Goal: Task Accomplishment & Management: Manage account settings

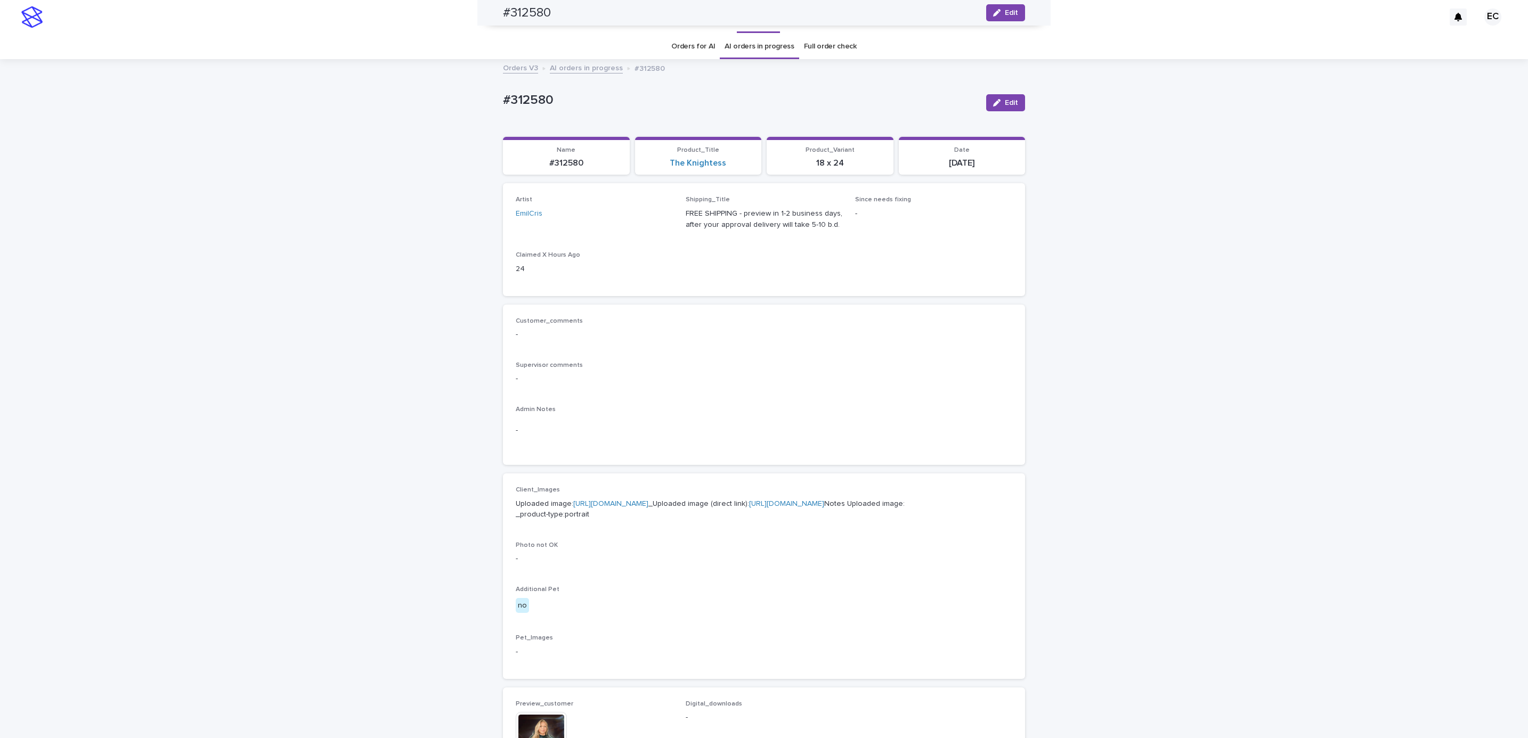
click at [202, 249] on div "Loading... Saving… Loading... Saving… #312580 Edit #312580 Edit Sorry, there wa…" at bounding box center [764, 566] width 1528 height 1013
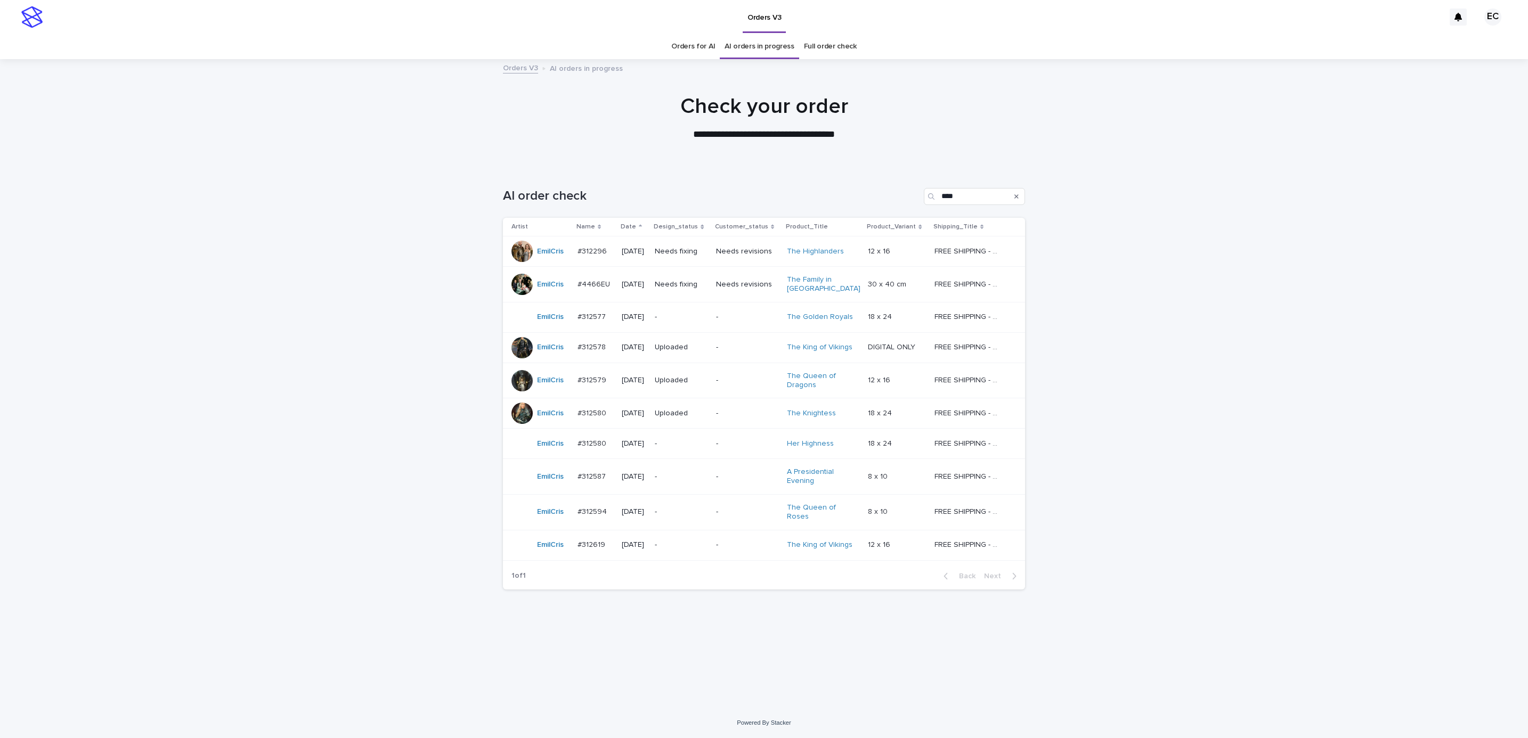
click at [712, 448] on td "-" at bounding box center [680, 444] width 61 height 30
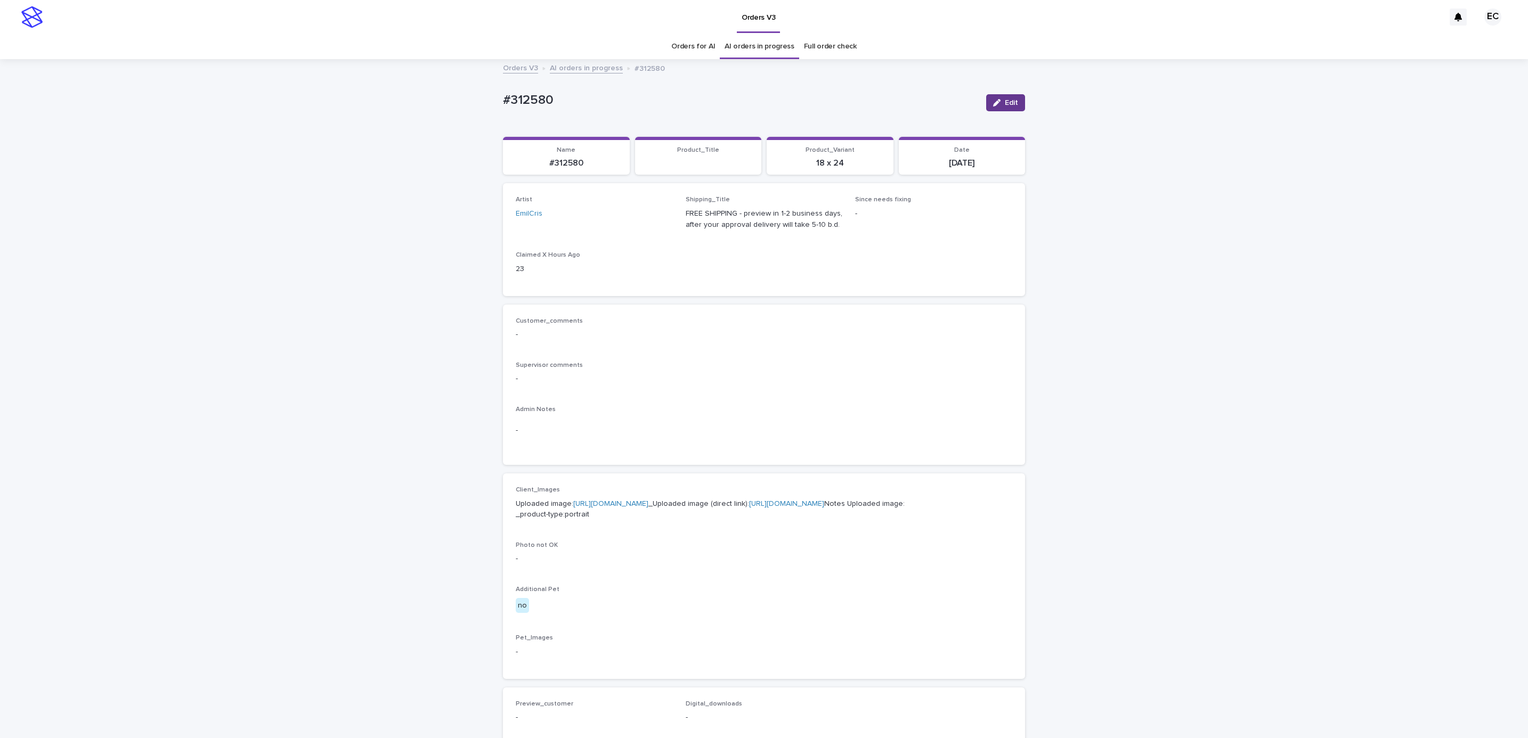
click at [997, 104] on div "button" at bounding box center [999, 102] width 12 height 7
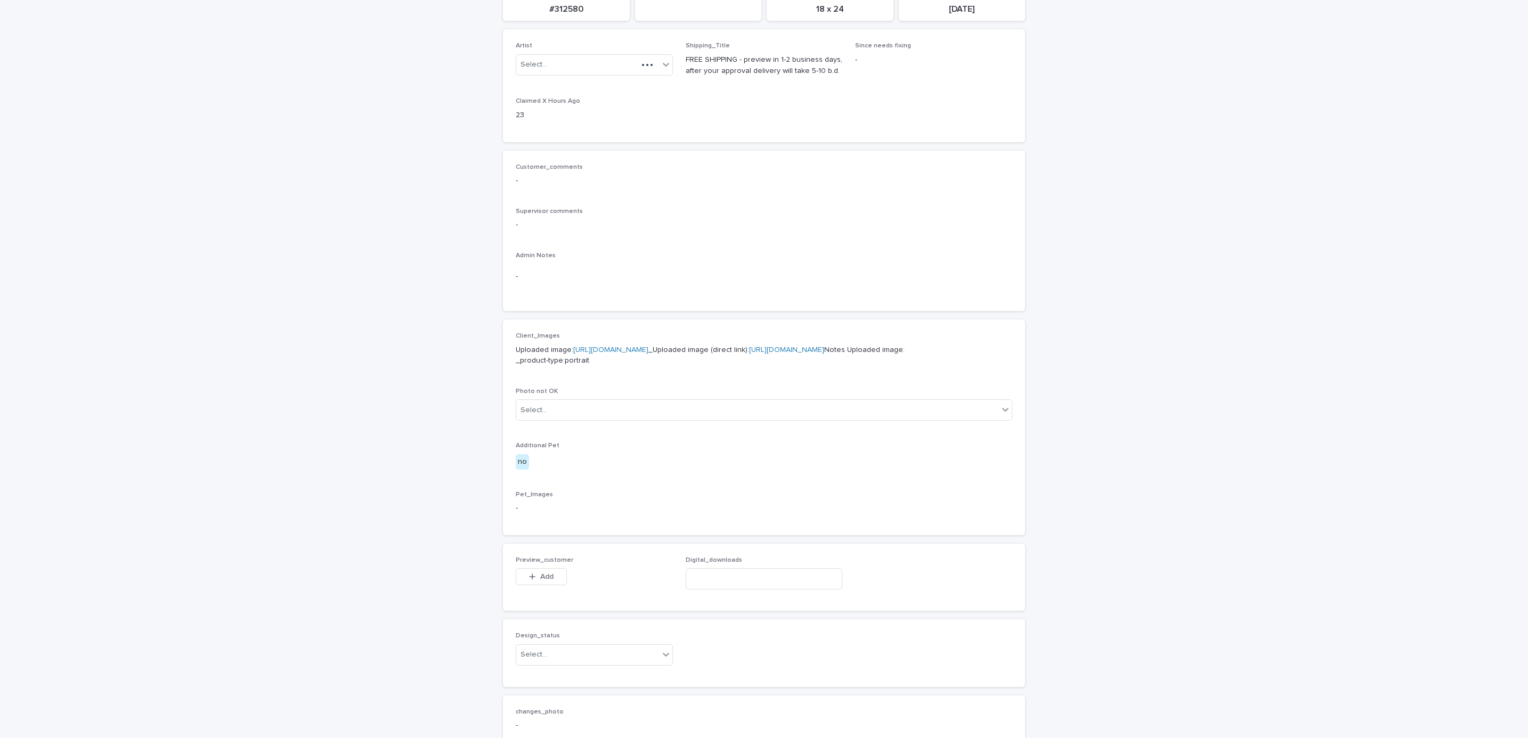
scroll to position [409, 0]
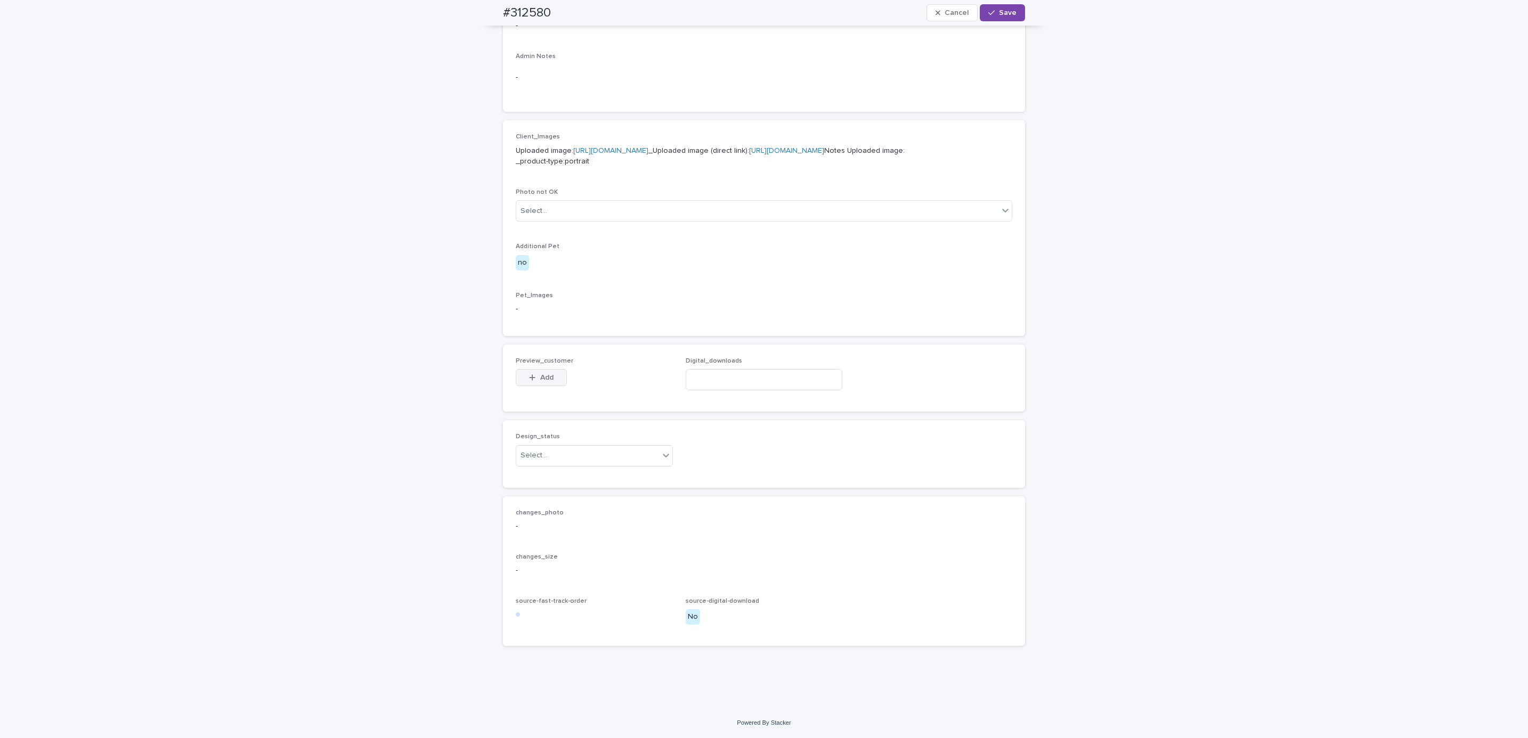
click at [540, 375] on span "Add" at bounding box center [546, 377] width 13 height 7
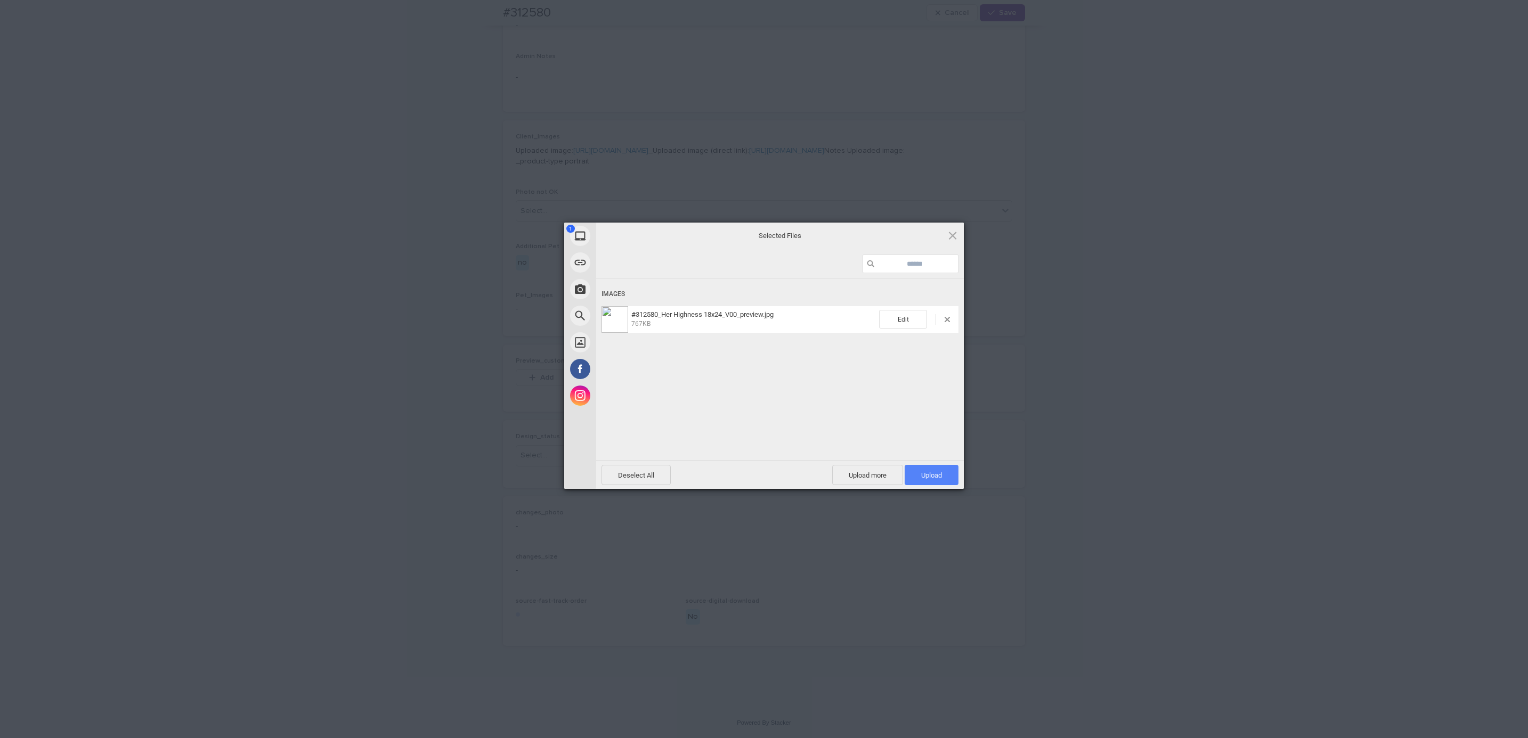
click at [925, 479] on span "Upload 1" at bounding box center [932, 475] width 54 height 20
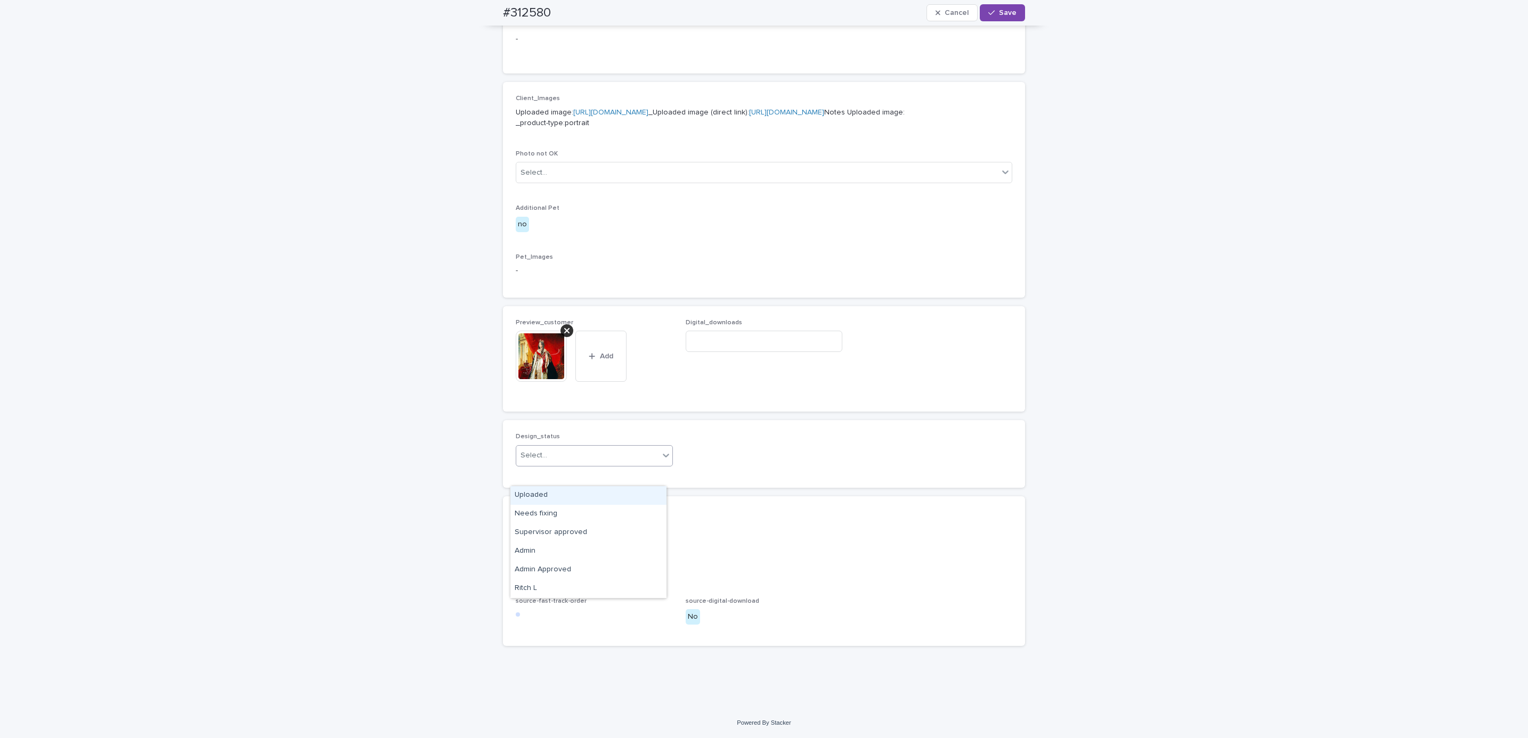
click at [637, 496] on div "Uploaded" at bounding box center [588, 495] width 156 height 19
click at [1003, 14] on span "Save" at bounding box center [1008, 12] width 18 height 7
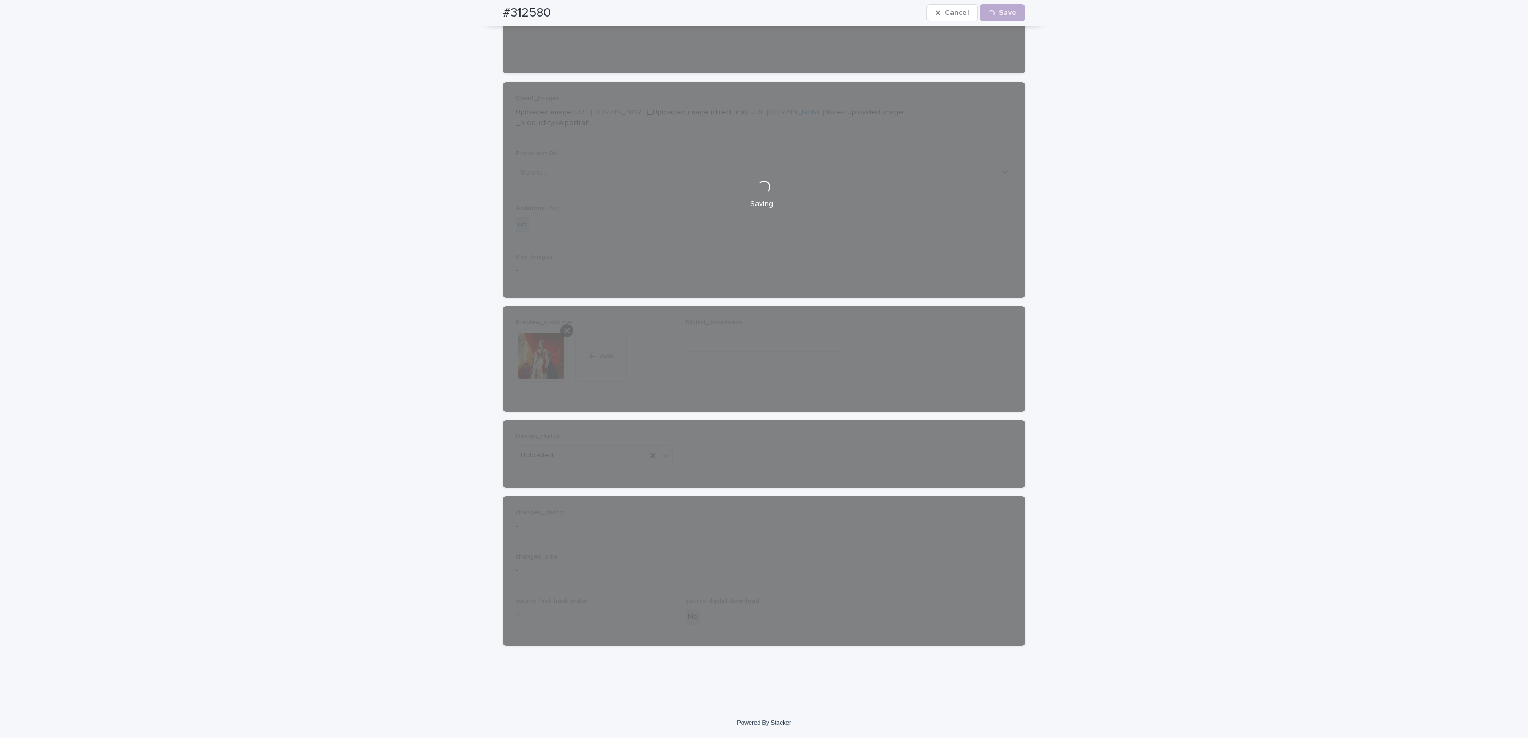
click at [485, 17] on div "#312580 Cancel Loading... Save" at bounding box center [763, 13] width 573 height 26
click at [558, 14] on div "#312580 Cancel Loading... Save" at bounding box center [764, 13] width 522 height 26
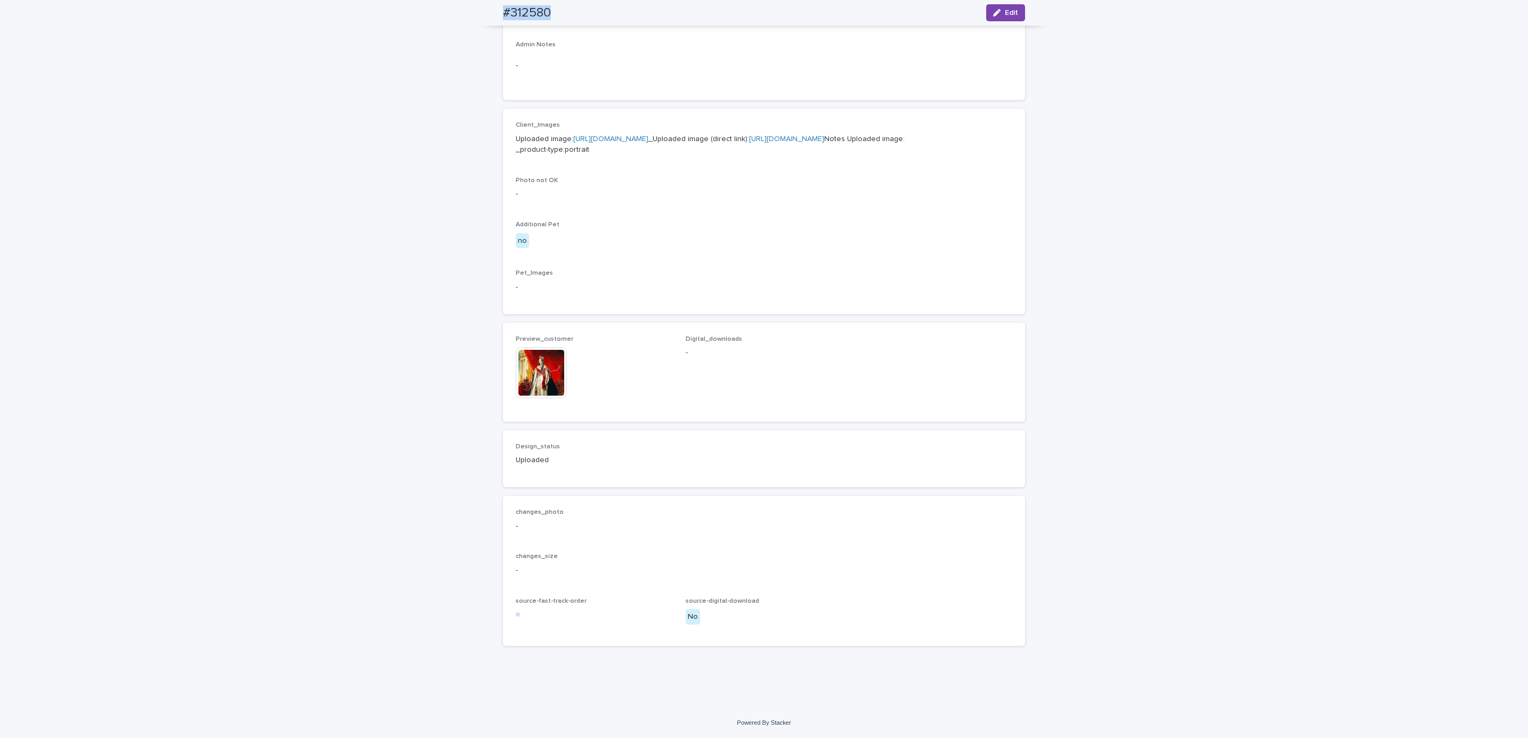
scroll to position [414, 0]
click at [151, 77] on div "Loading... Saving… Loading... Saving… #312580 Edit #312580 Edit Sorry, there wa…" at bounding box center [764, 201] width 1528 height 1013
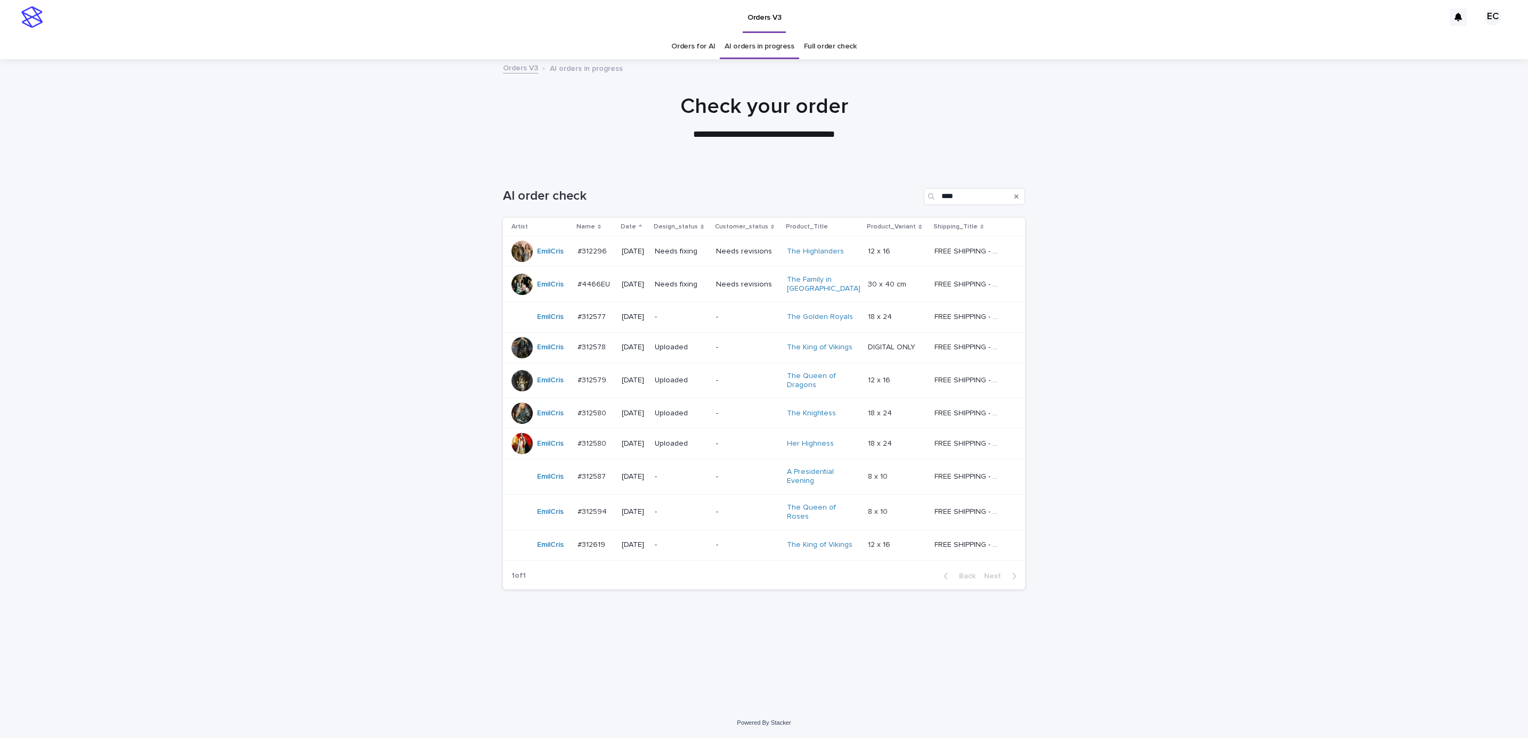
click at [1228, 310] on div "Loading... Saving… Loading... Saving… AI order check **** Artist Name Date Desi…" at bounding box center [764, 437] width 1528 height 541
click at [726, 483] on td "-" at bounding box center [747, 477] width 71 height 36
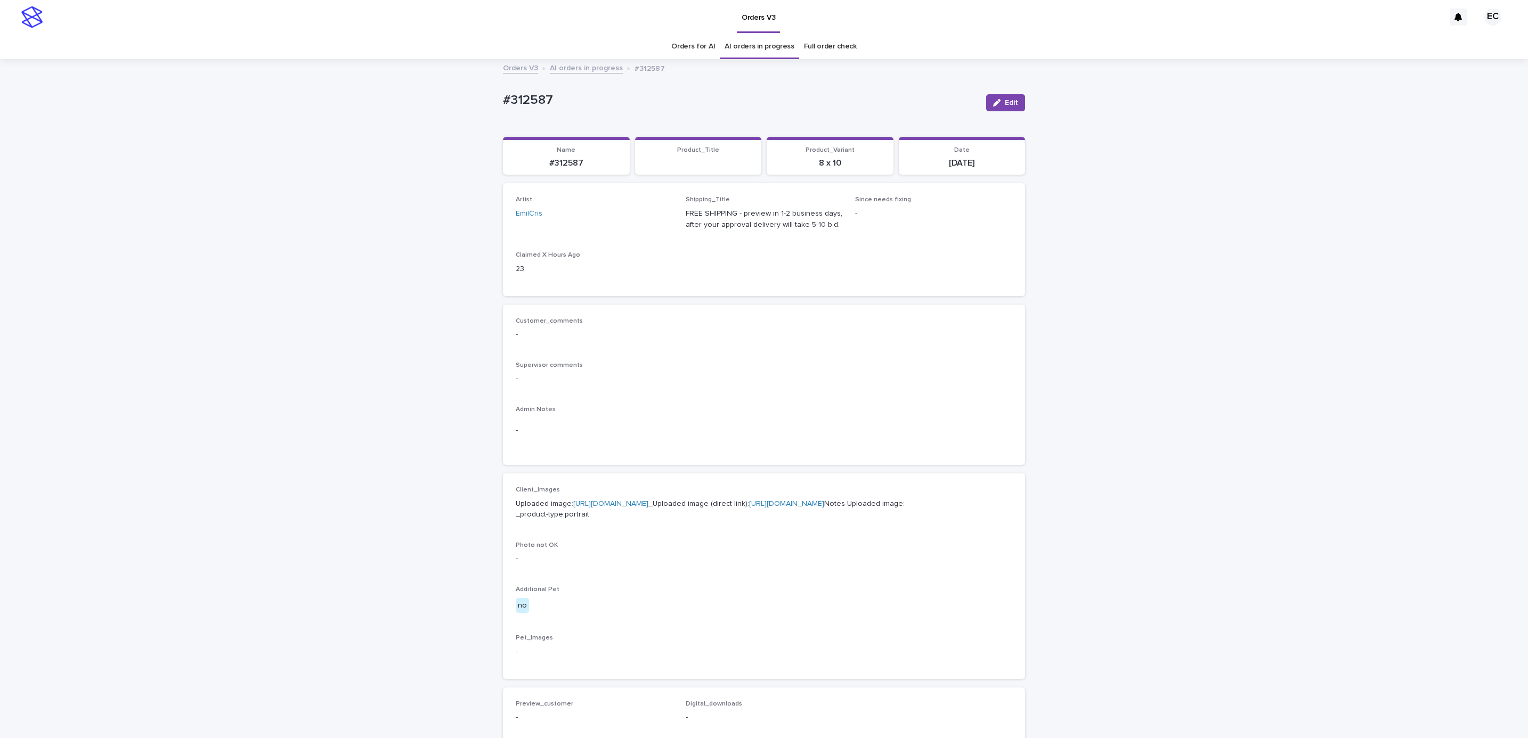
click at [1092, 403] on div "Loading... Saving… Loading... Saving… #312587 Edit #312587 Edit Sorry, there wa…" at bounding box center [764, 545] width 1528 height 971
click at [1007, 107] on button "Edit" at bounding box center [1005, 102] width 39 height 17
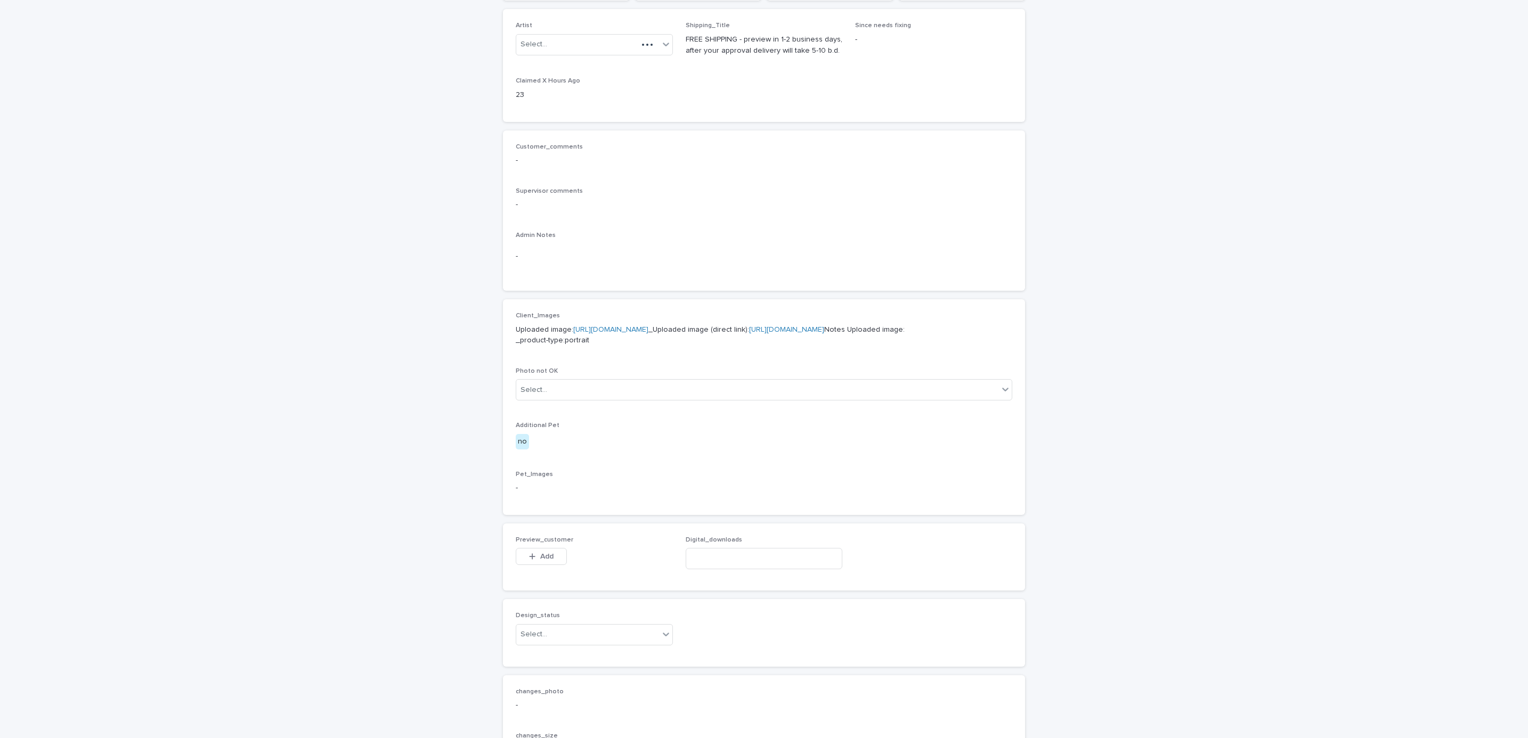
scroll to position [420, 0]
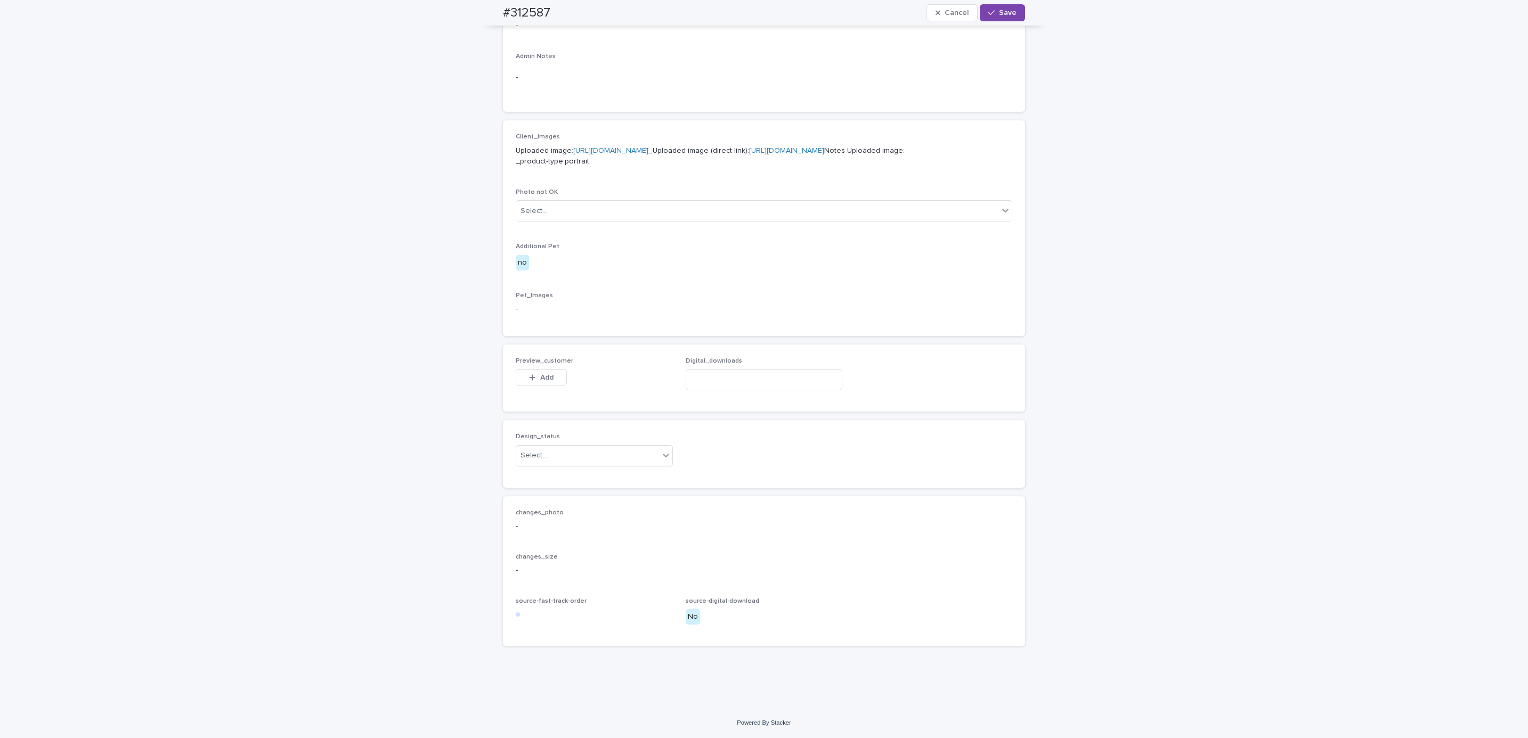
click at [541, 379] on span "Add" at bounding box center [546, 377] width 13 height 7
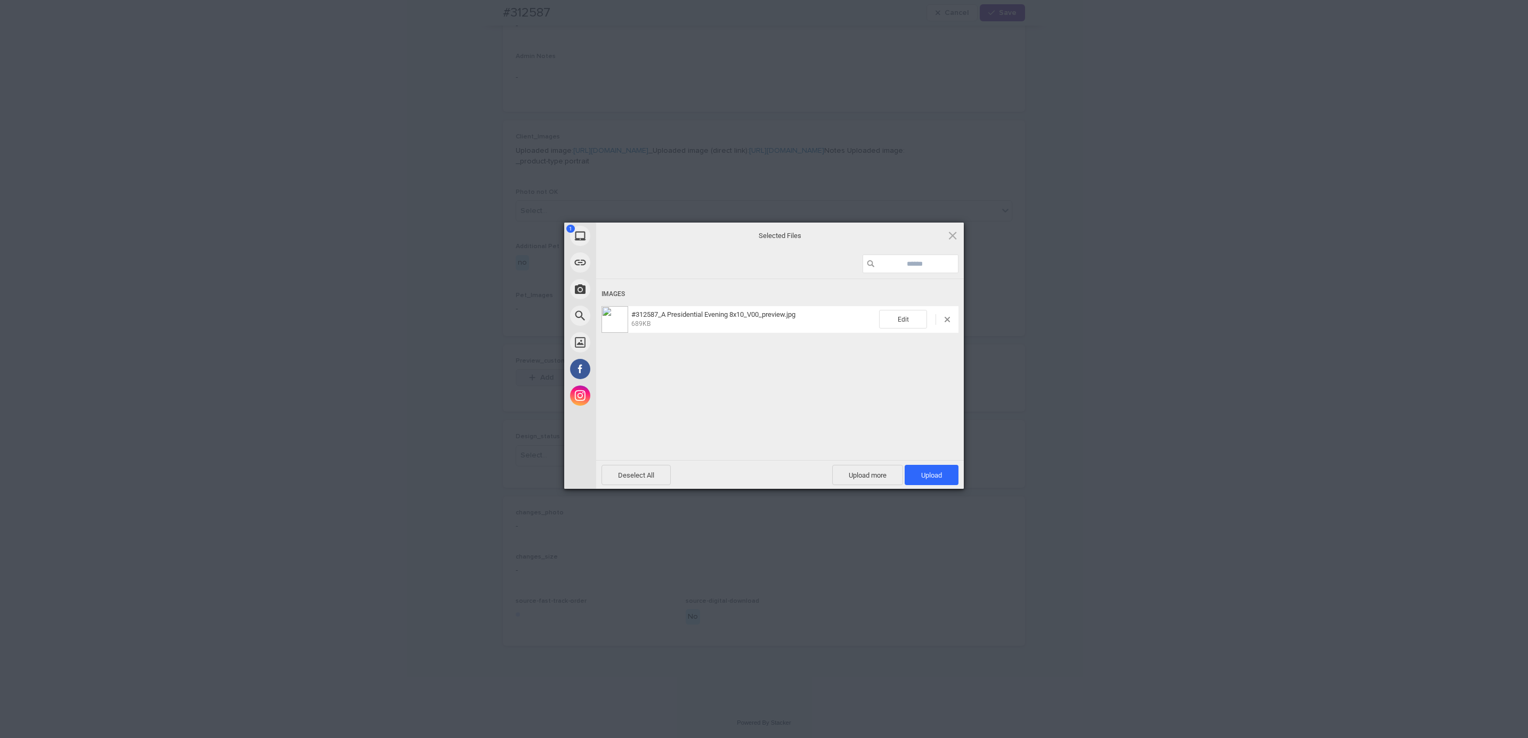
click at [923, 479] on span "Upload 1" at bounding box center [932, 475] width 54 height 20
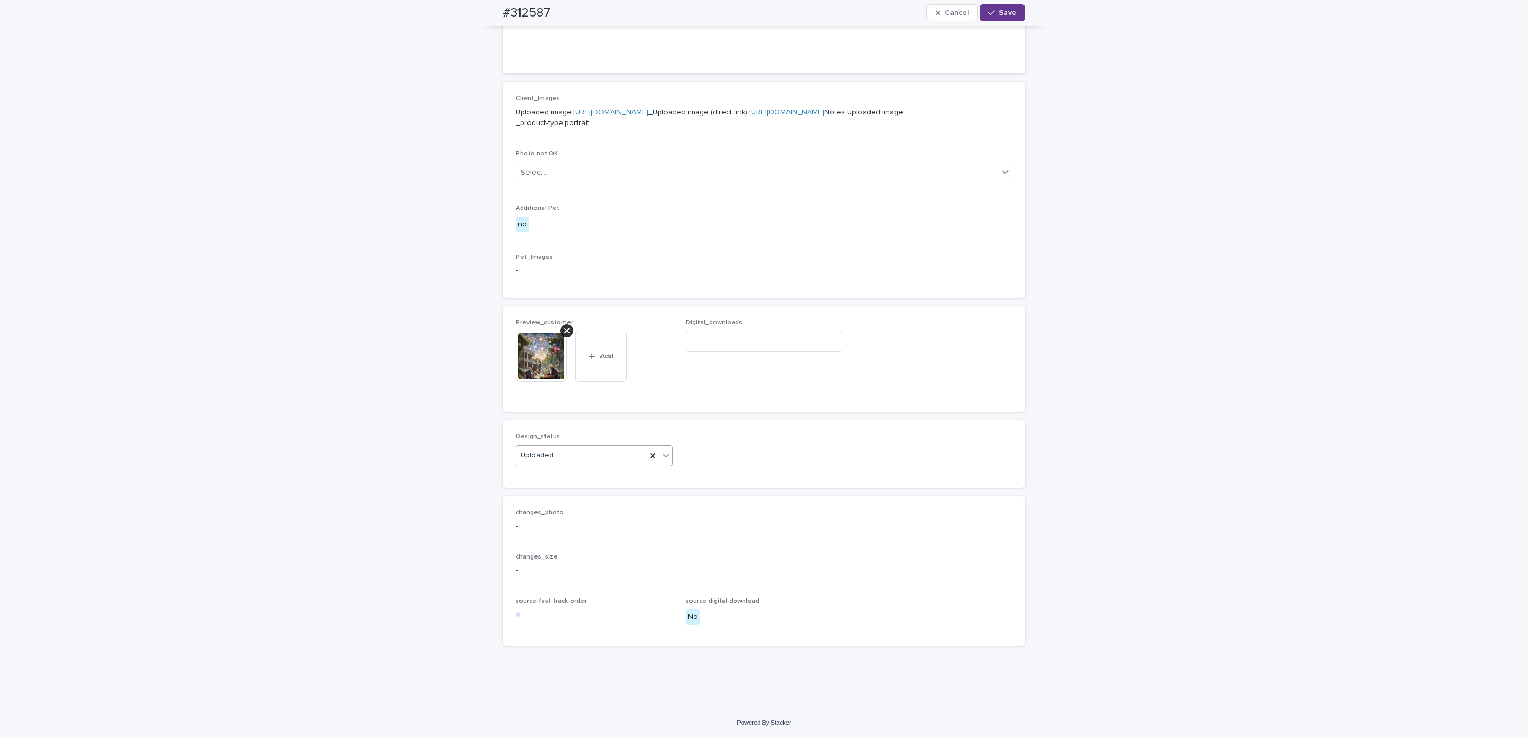
click at [1005, 18] on button "Save" at bounding box center [1002, 12] width 45 height 17
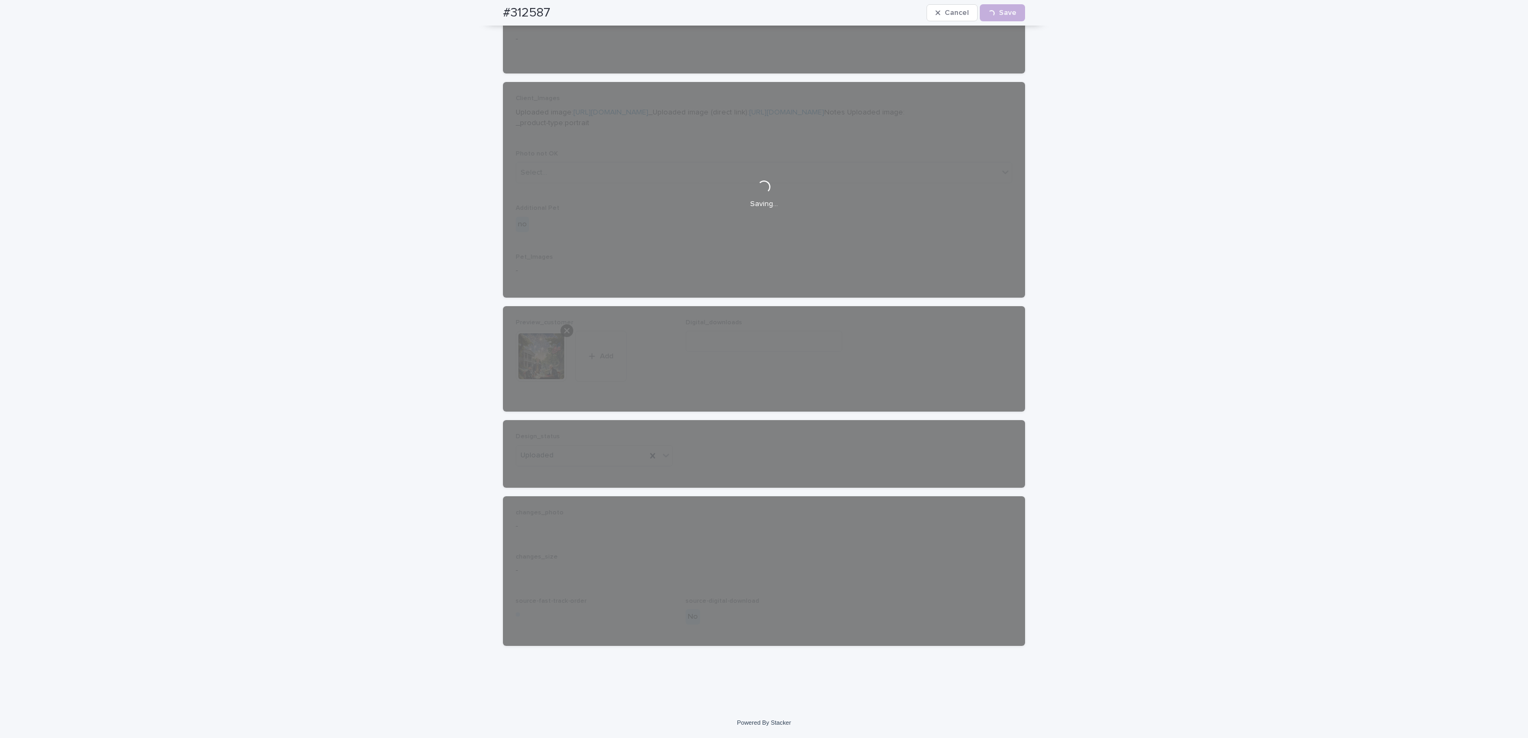
click at [488, 16] on div "#312587 Cancel Loading... Save" at bounding box center [763, 13] width 573 height 26
click at [561, 11] on div "#312587 Cancel Loading... Save" at bounding box center [764, 13] width 522 height 26
copy h2 "#312587"
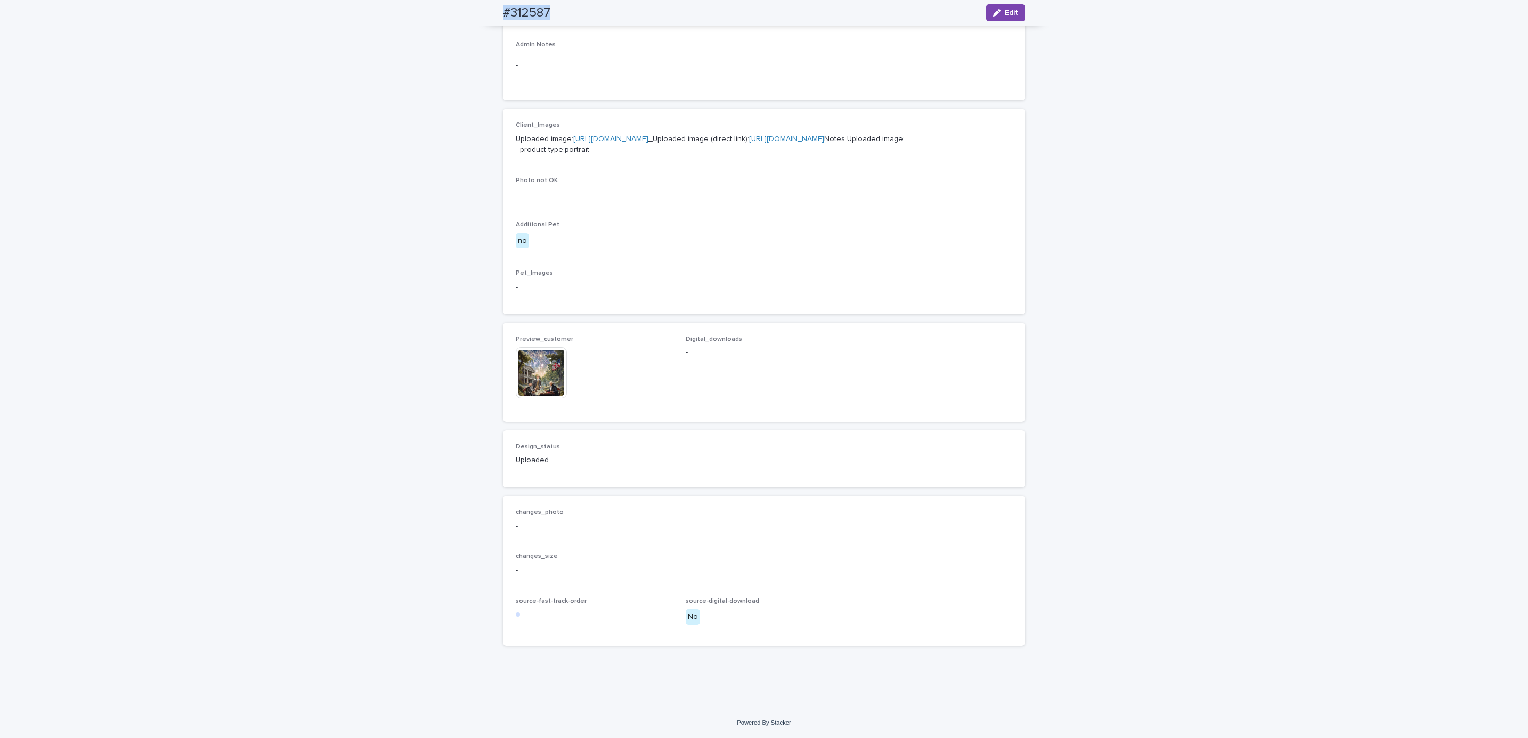
scroll to position [426, 0]
click at [120, 67] on div "Loading... Saving… Loading... Saving… #312587 Edit #312587 Edit Sorry, there wa…" at bounding box center [764, 201] width 1528 height 1013
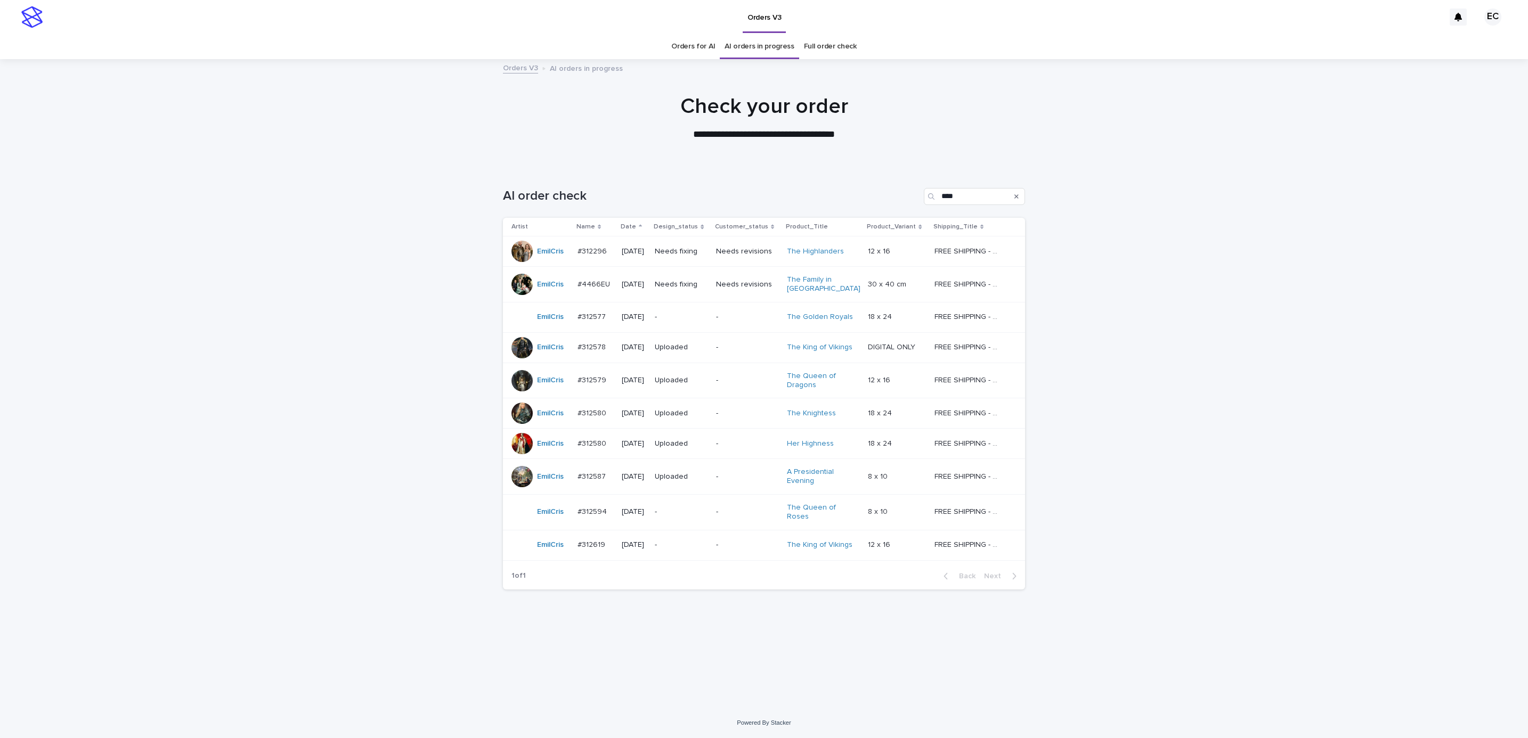
click at [730, 516] on p "-" at bounding box center [747, 512] width 62 height 9
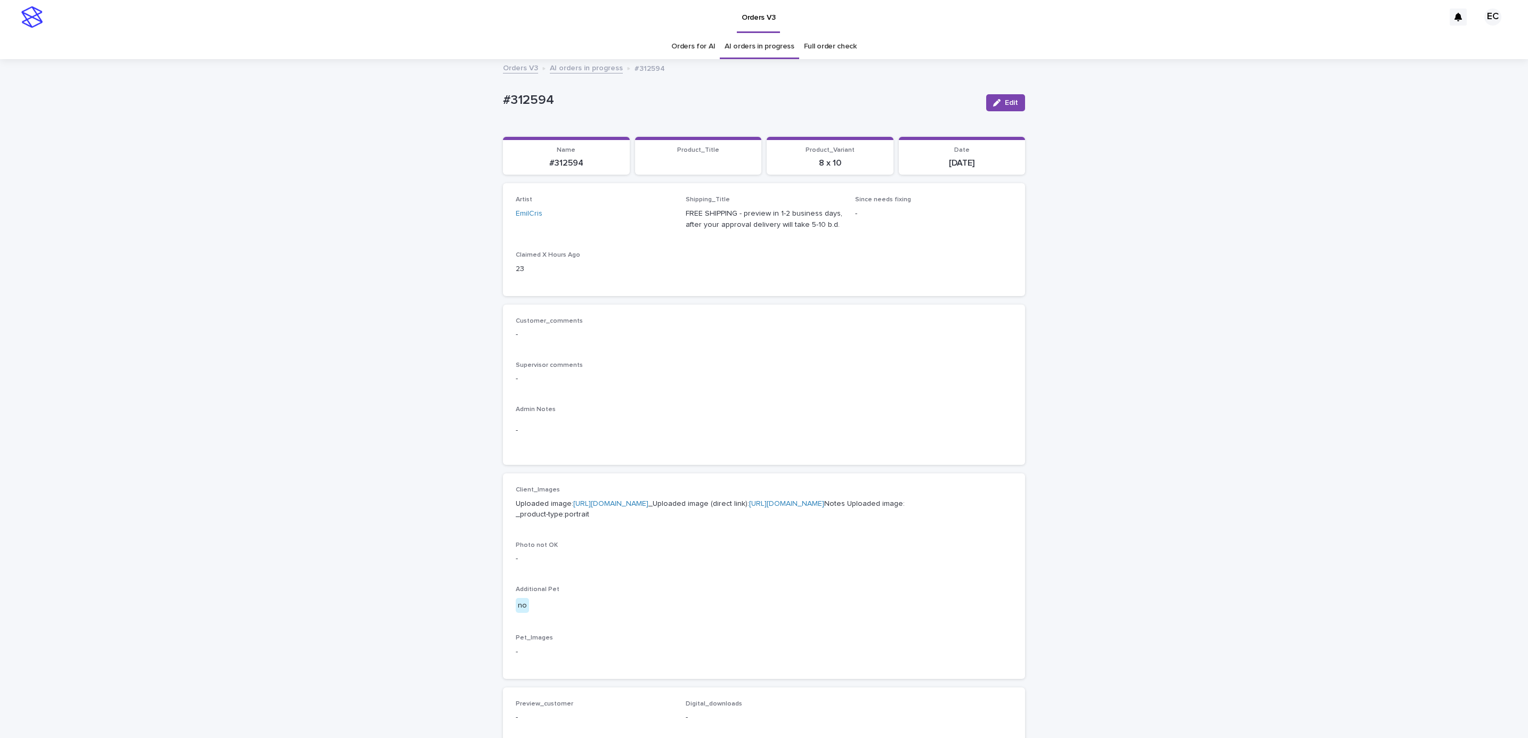
click at [996, 105] on div "button" at bounding box center [999, 102] width 12 height 7
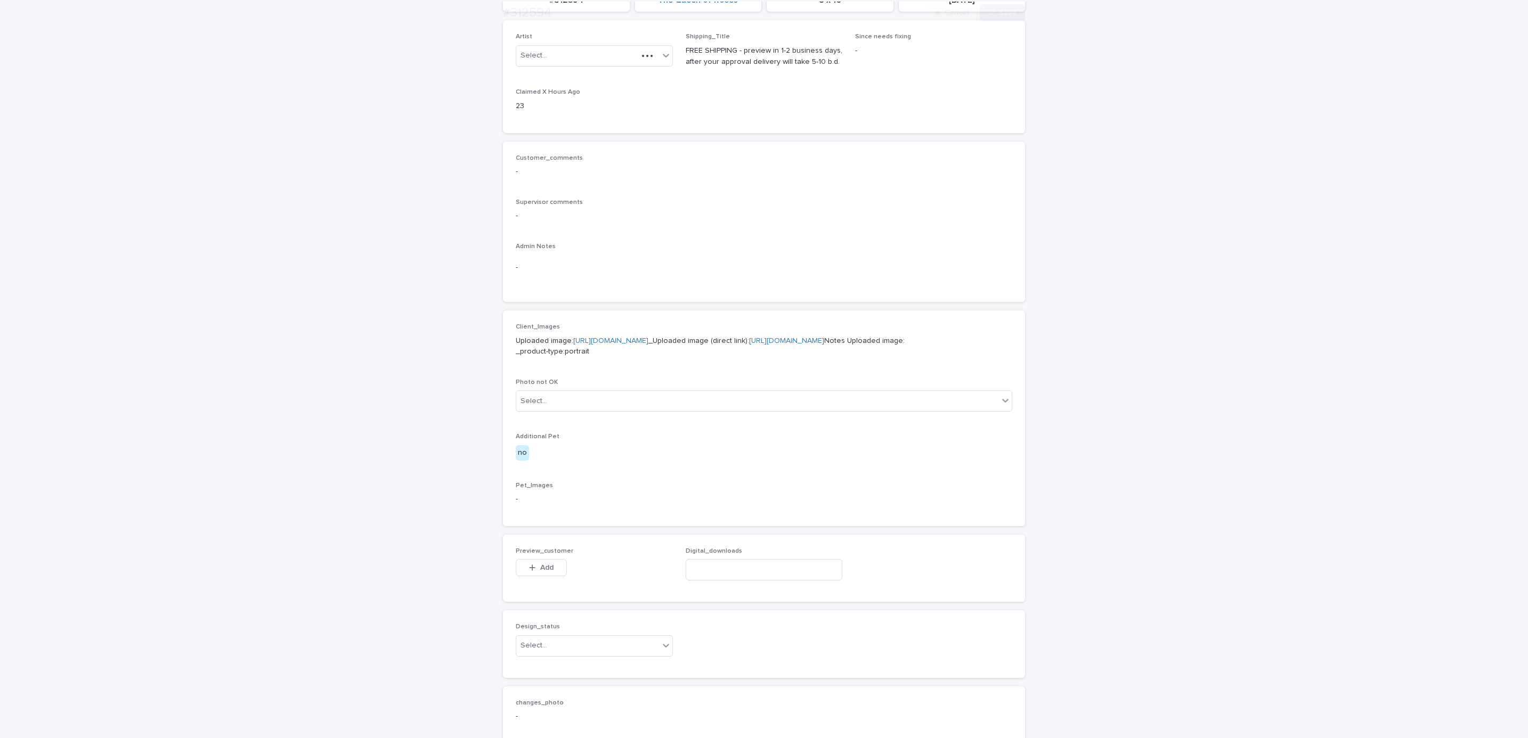
scroll to position [409, 0]
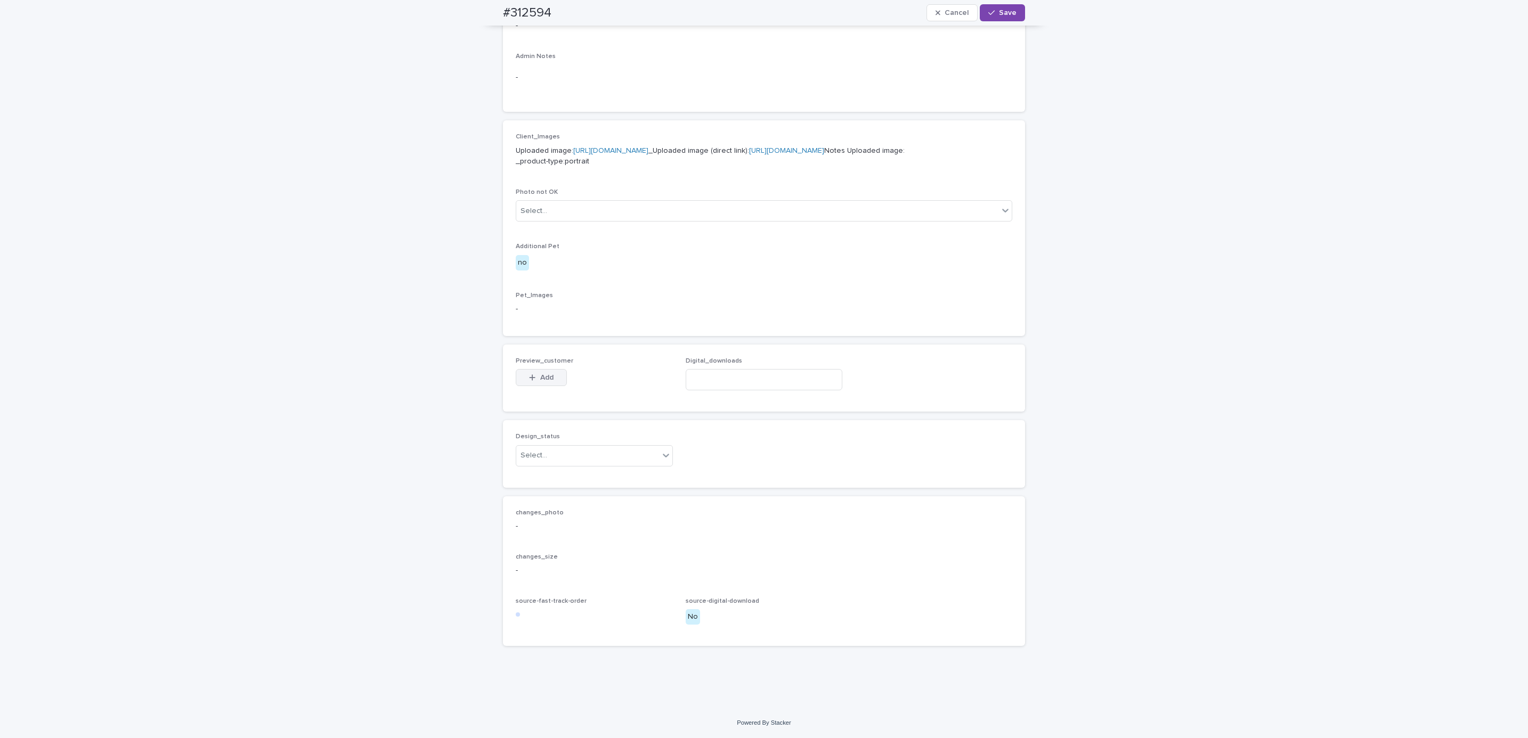
click at [524, 369] on button "Add" at bounding box center [541, 377] width 51 height 17
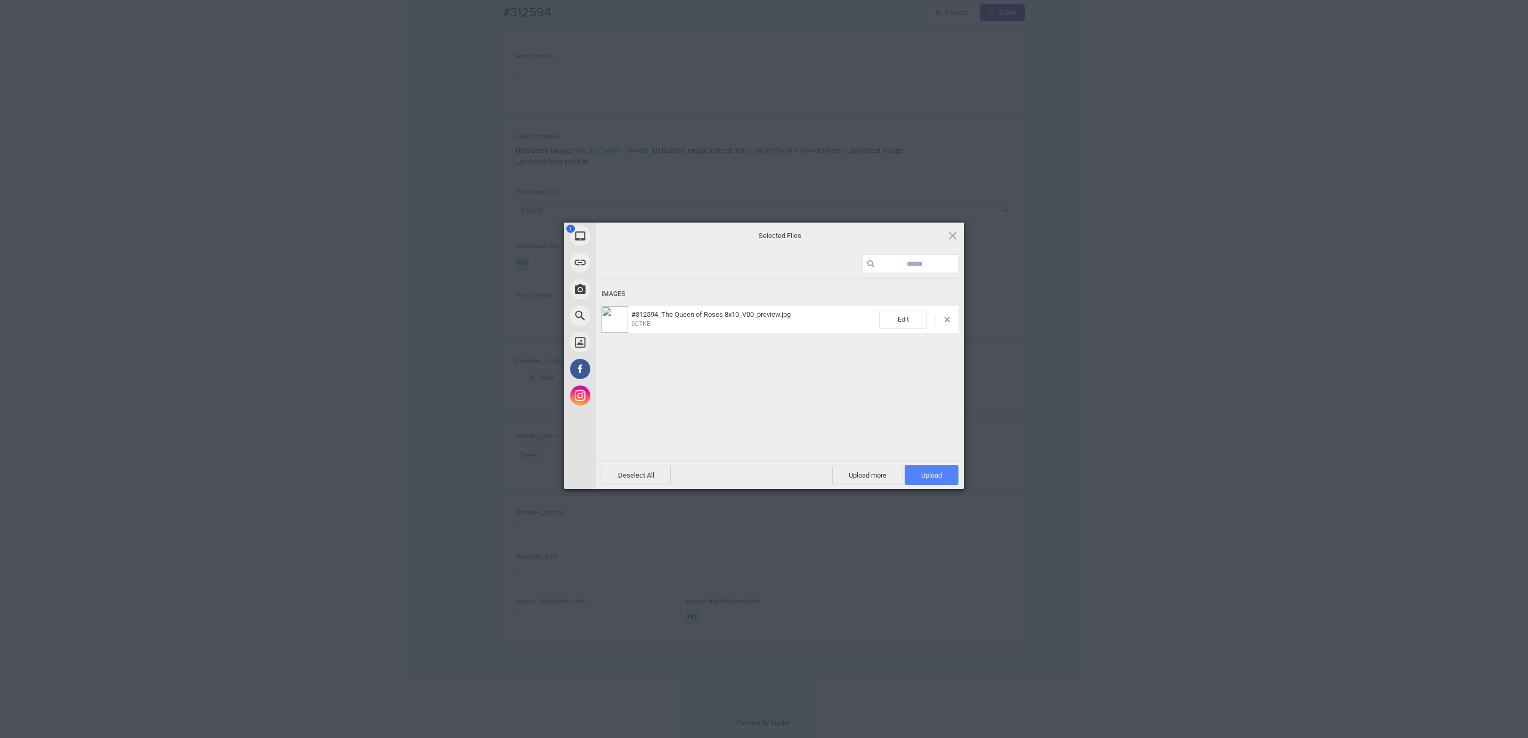
click at [926, 479] on span "Upload 1" at bounding box center [932, 475] width 54 height 20
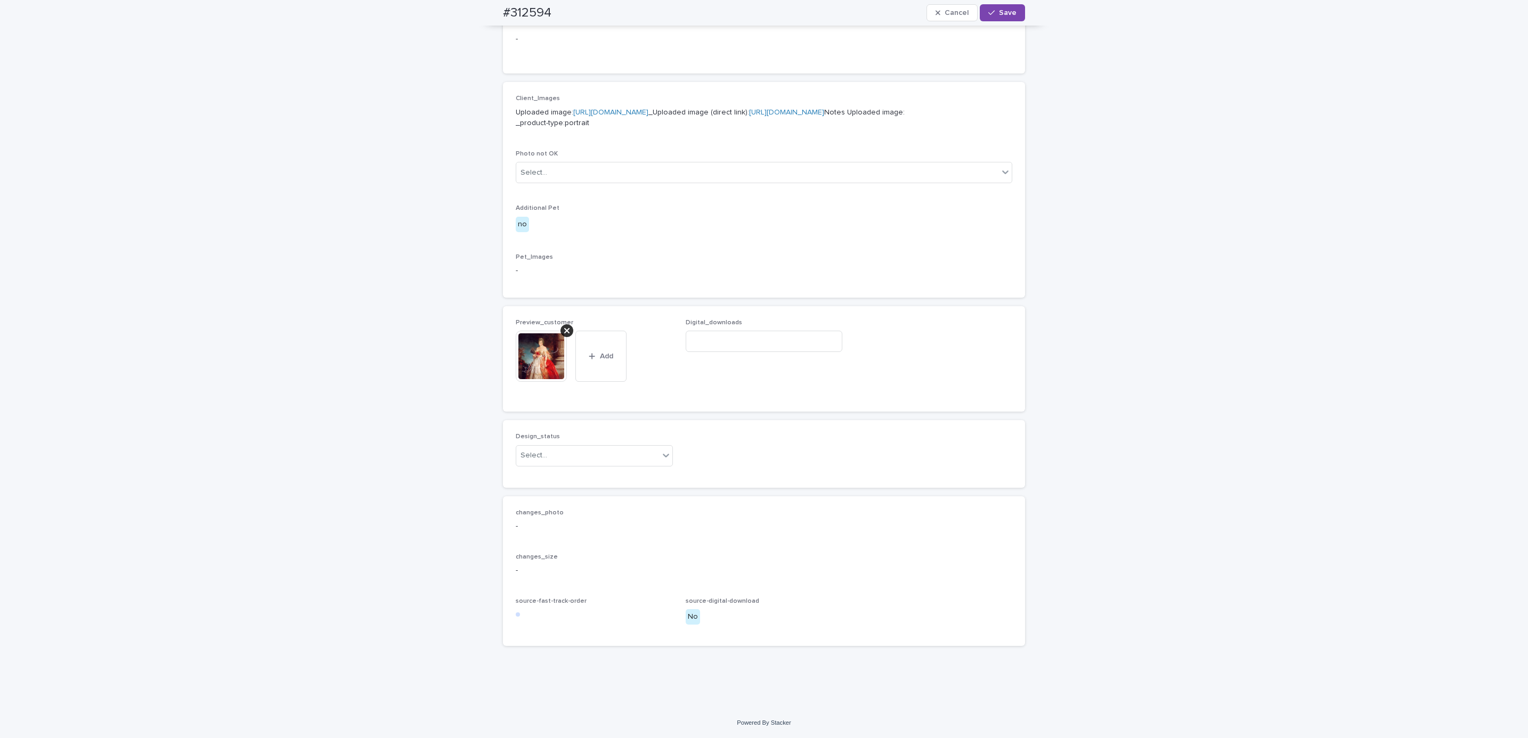
click at [819, 420] on div "Loading... Saving… Preview_customer This file cannot be opened Download File Ad…" at bounding box center [764, 363] width 522 height 114
click at [1002, 18] on button "Save" at bounding box center [1002, 12] width 45 height 17
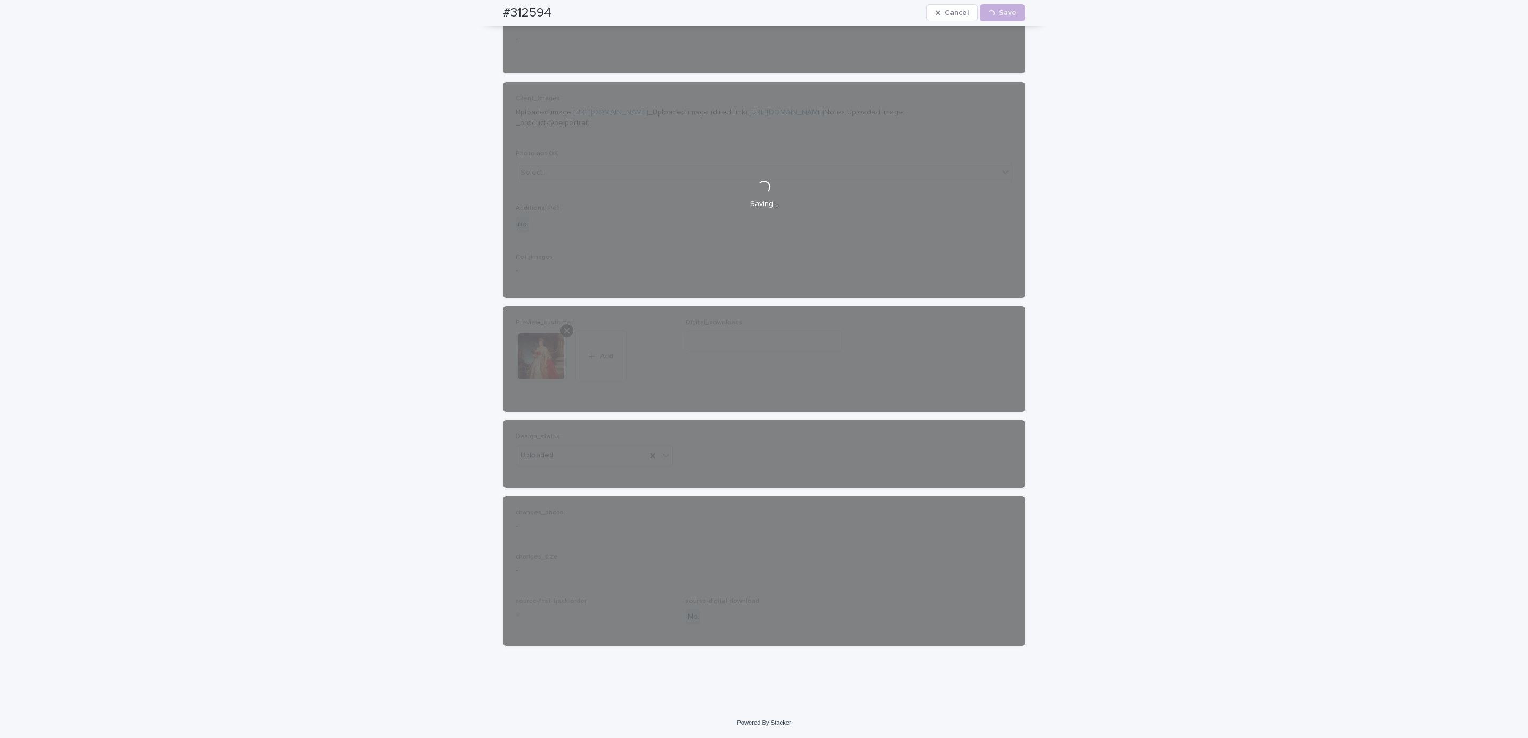
click at [477, 10] on div "#312594 Cancel Loading... Save" at bounding box center [763, 13] width 573 height 26
click at [553, 6] on div "#312594 Cancel Loading... Save" at bounding box center [764, 13] width 522 height 26
copy h2 "#312594"
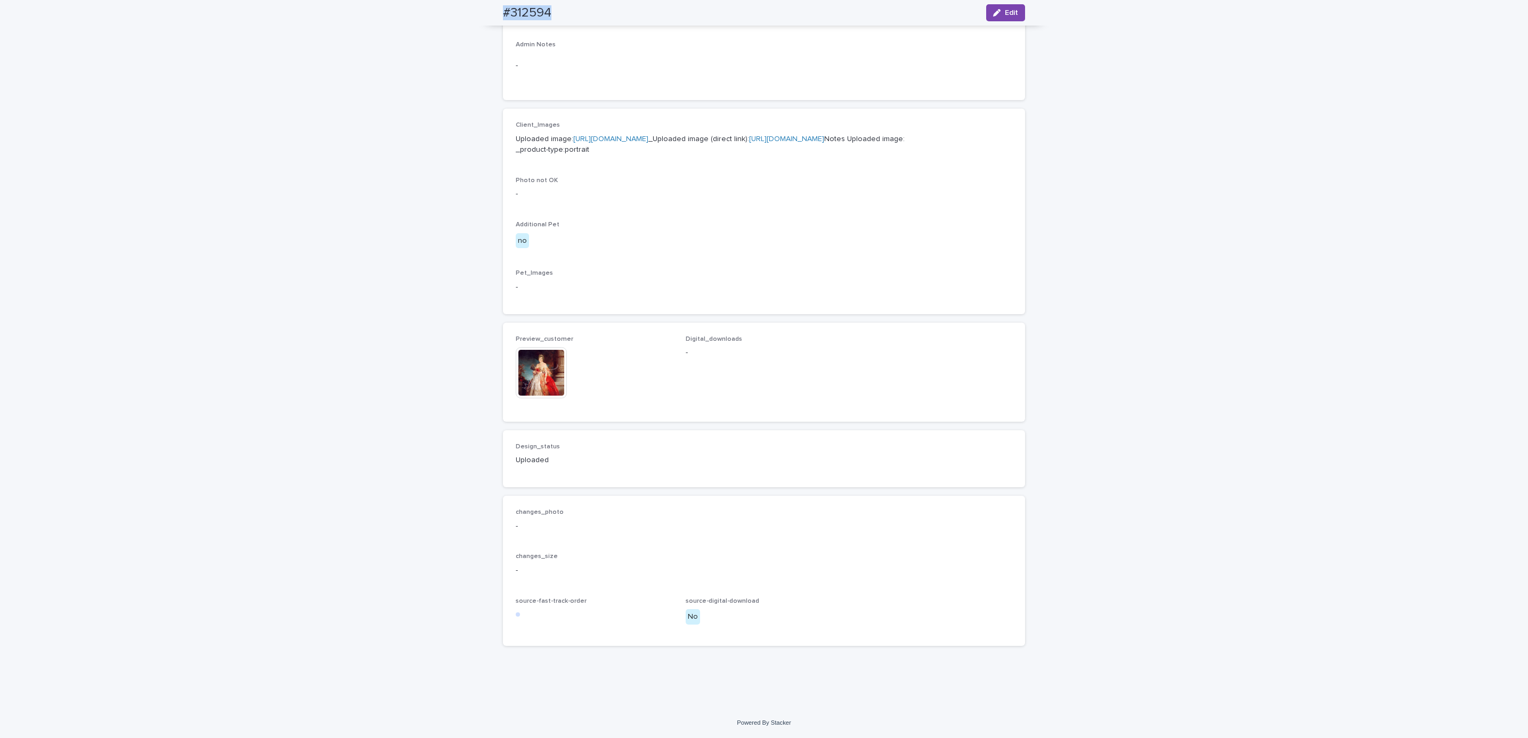
scroll to position [414, 0]
click at [126, 71] on div "Loading... Saving… Loading... Saving… #312594 Edit #312594 Edit Sorry, there wa…" at bounding box center [764, 201] width 1528 height 1013
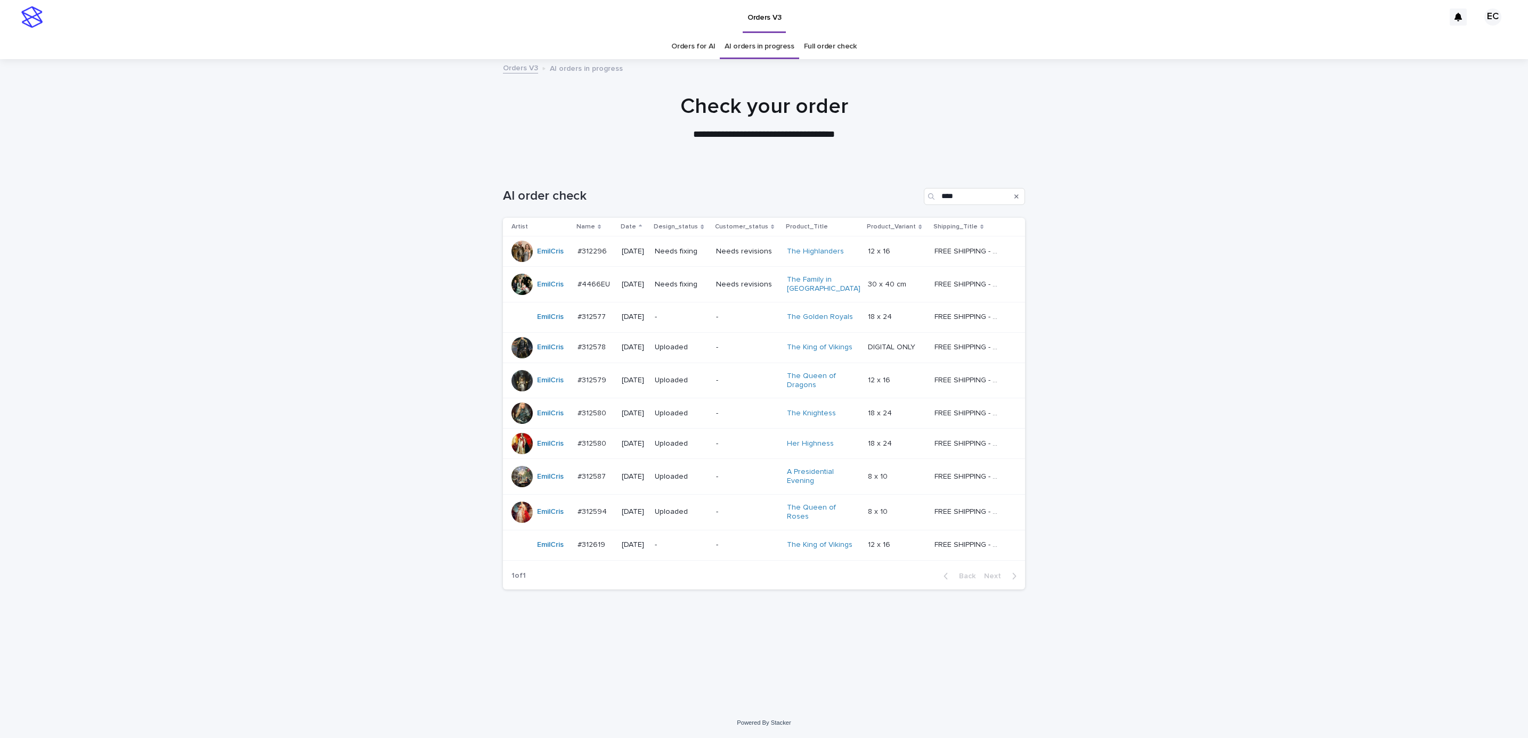
click at [724, 315] on td "-" at bounding box center [747, 317] width 71 height 30
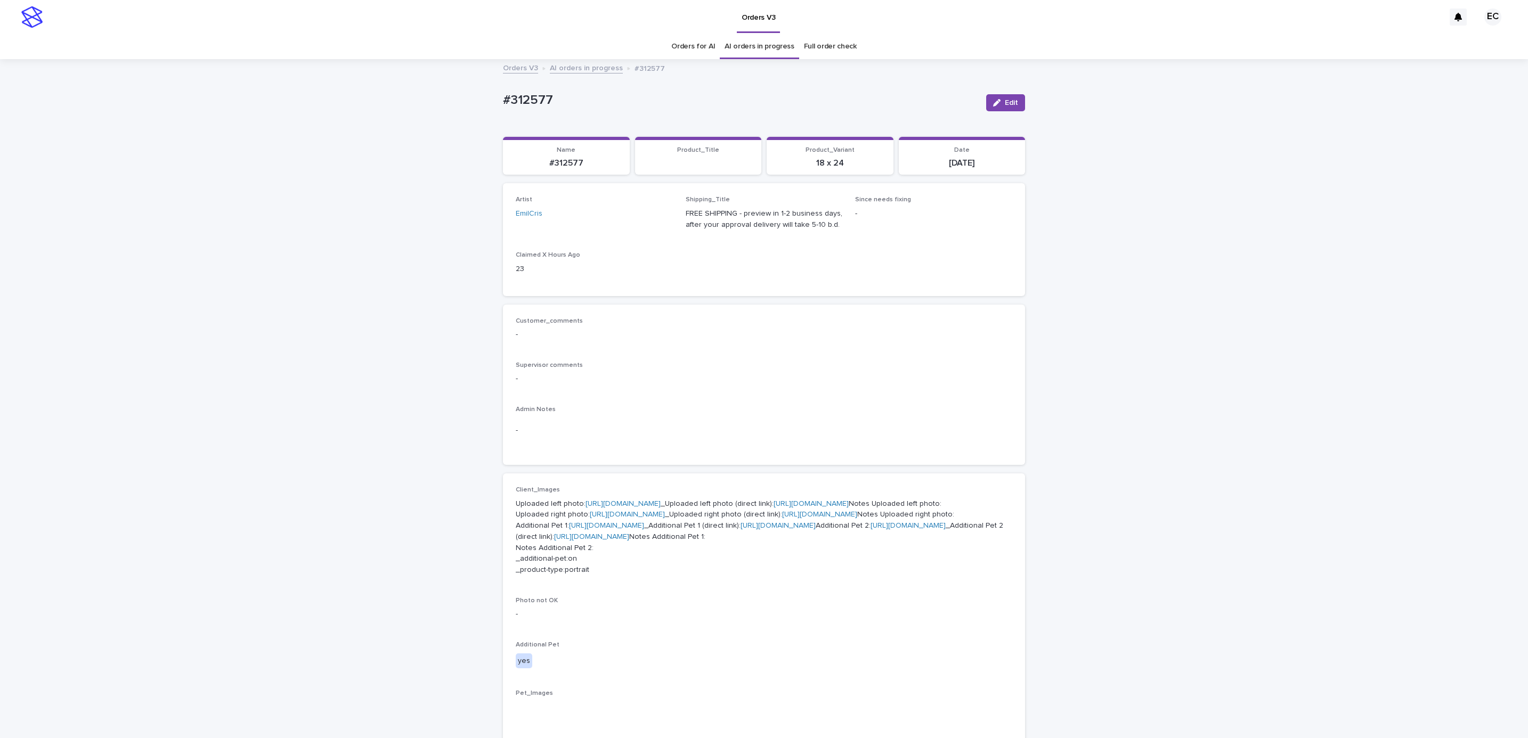
click at [1162, 300] on div "Loading... Saving… Loading... Saving… #312577 Edit #312577 Edit Sorry, there wa…" at bounding box center [764, 634] width 1528 height 1148
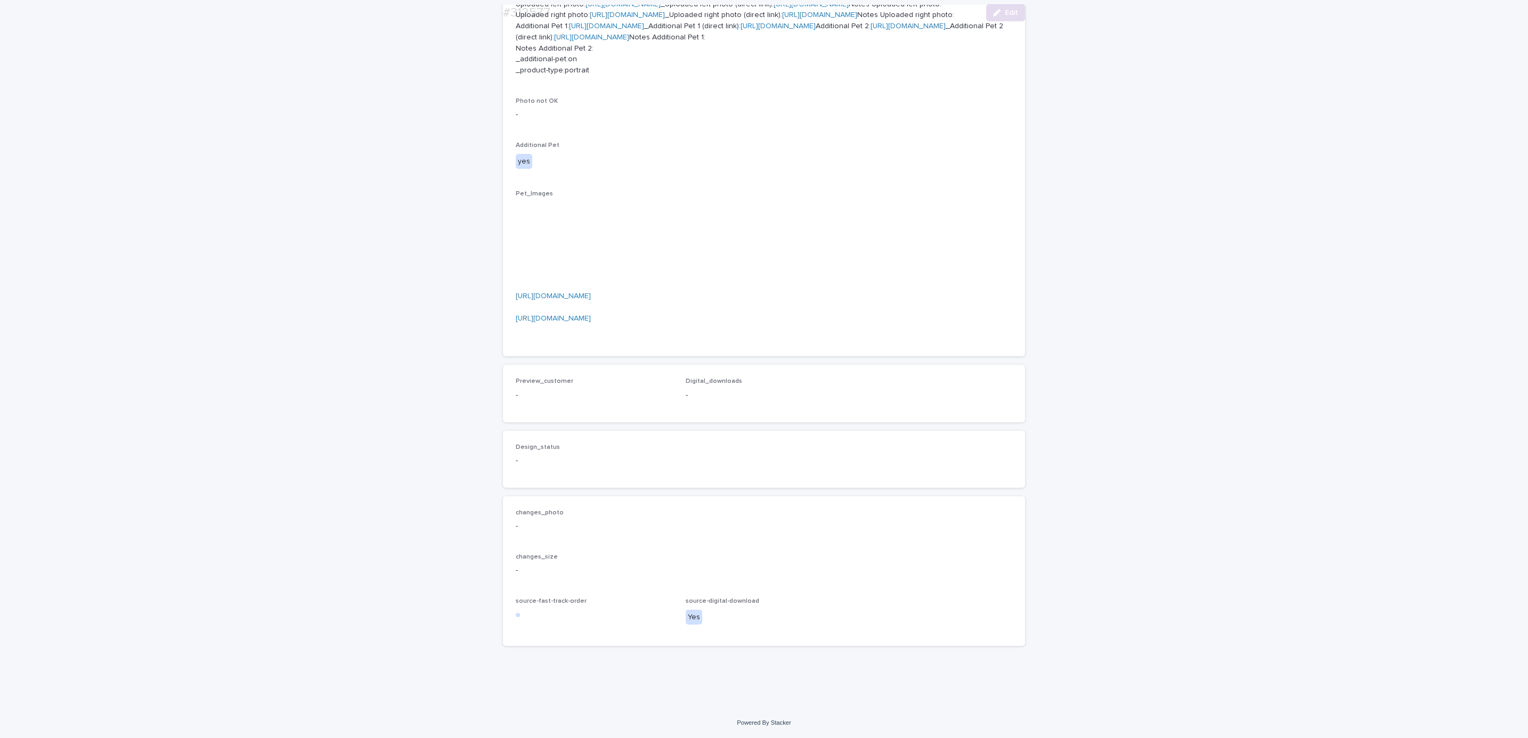
scroll to position [820, 0]
click at [994, 21] on button "Edit" at bounding box center [1005, 12] width 39 height 17
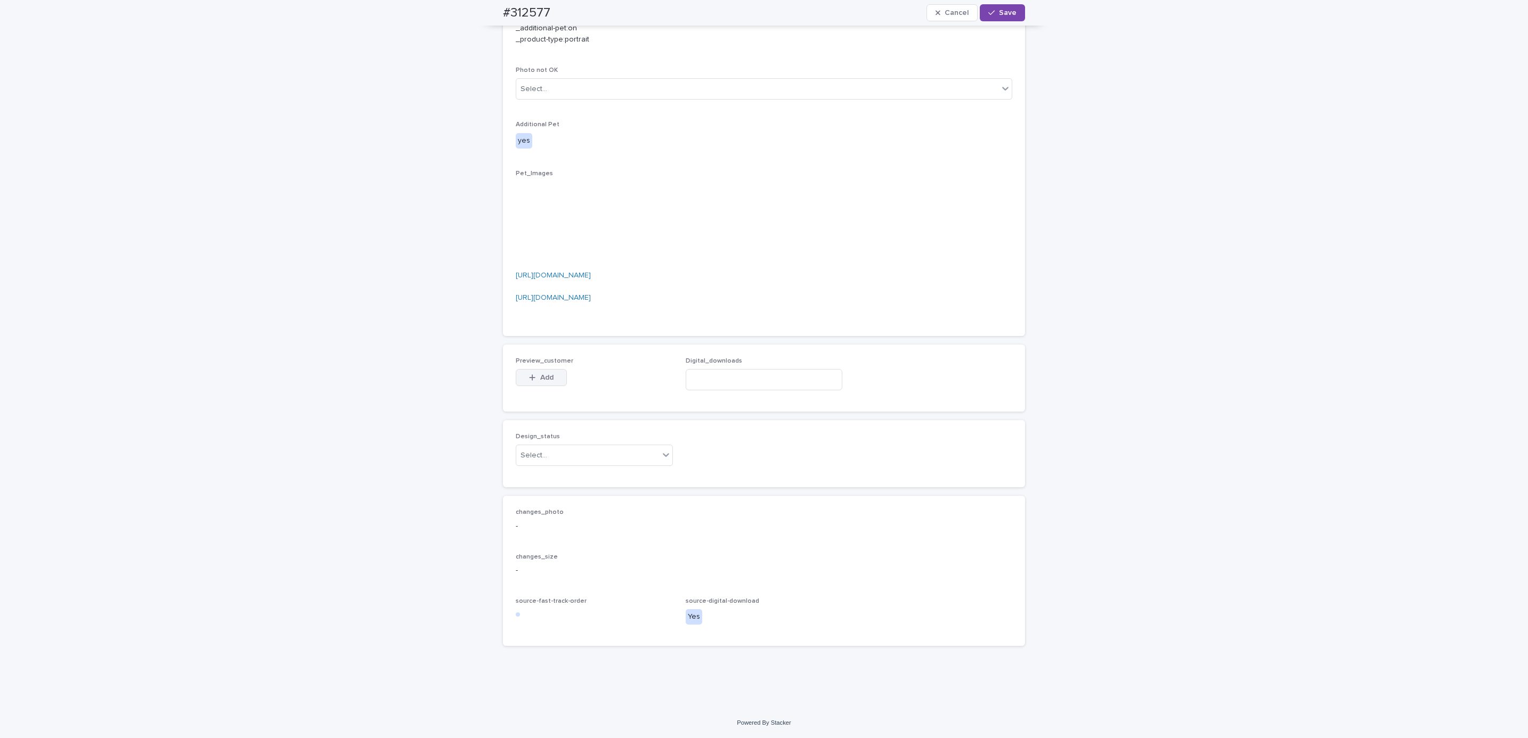
click at [540, 381] on span "Add" at bounding box center [546, 377] width 13 height 7
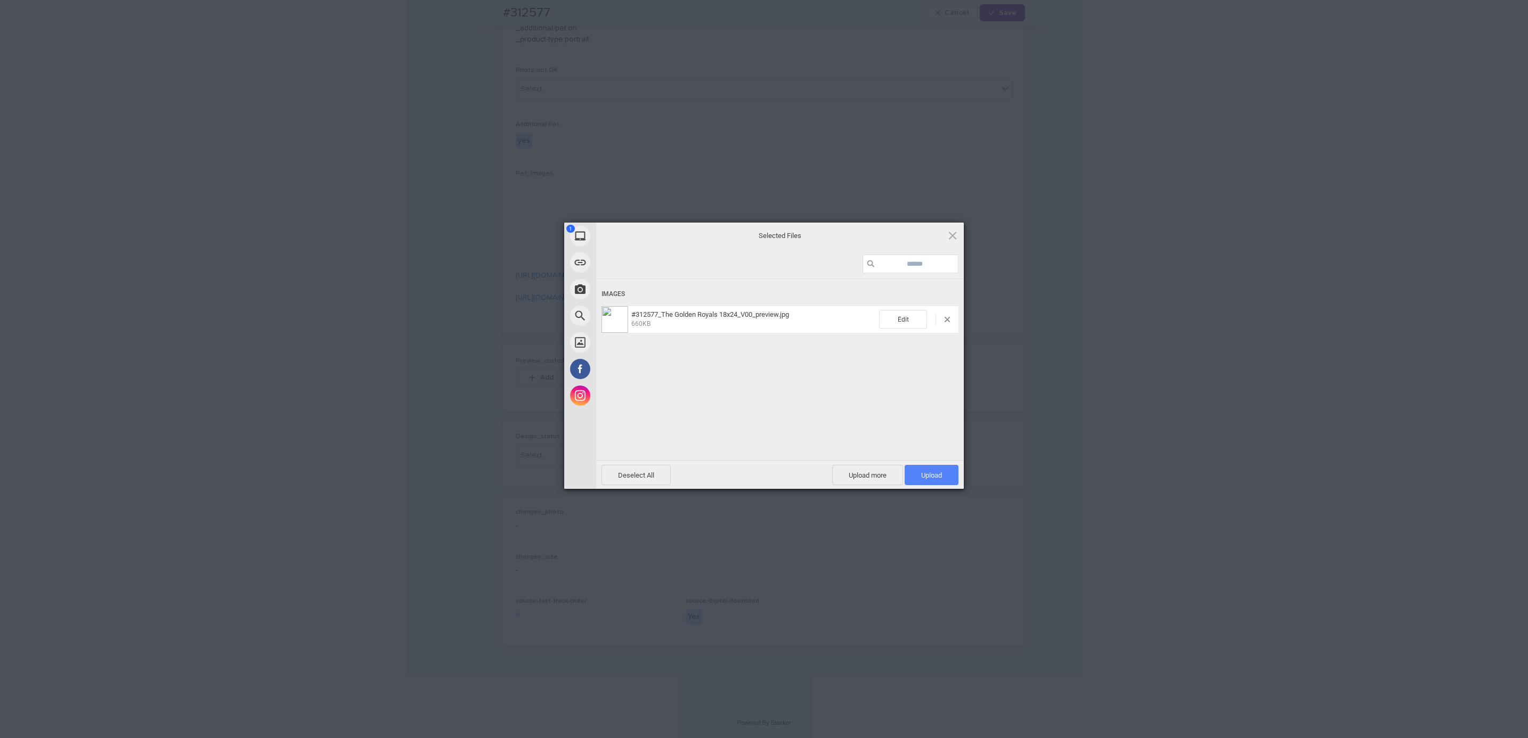
click at [934, 473] on span "Upload 1" at bounding box center [931, 475] width 21 height 8
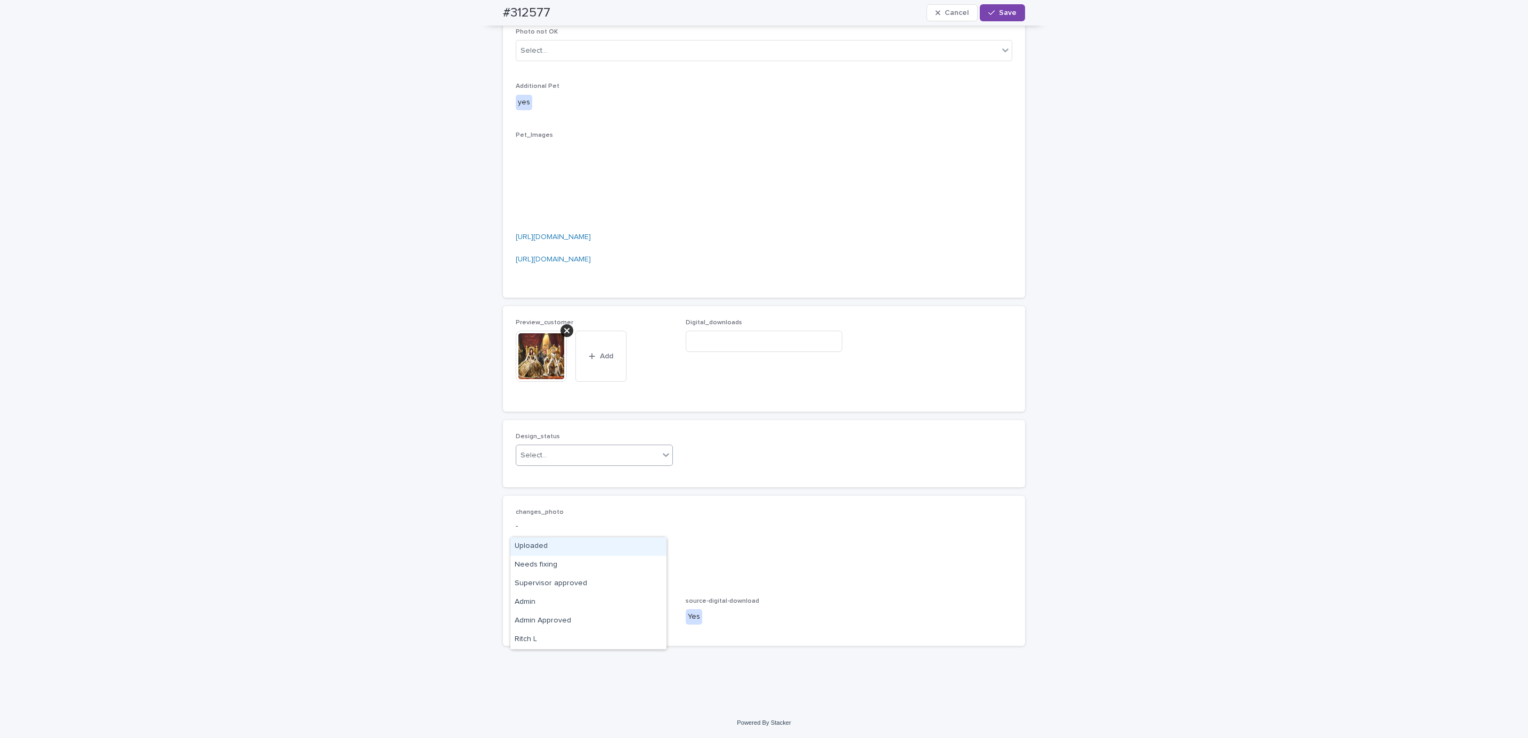
click at [618, 541] on div "Uploaded" at bounding box center [588, 547] width 156 height 19
click at [484, 11] on div "#312577 Cancel Save" at bounding box center [763, 13] width 573 height 26
click at [555, 7] on div "#312577 Cancel Save" at bounding box center [764, 13] width 522 height 26
copy h2 "#312577"
click at [759, 352] on input at bounding box center [764, 341] width 157 height 21
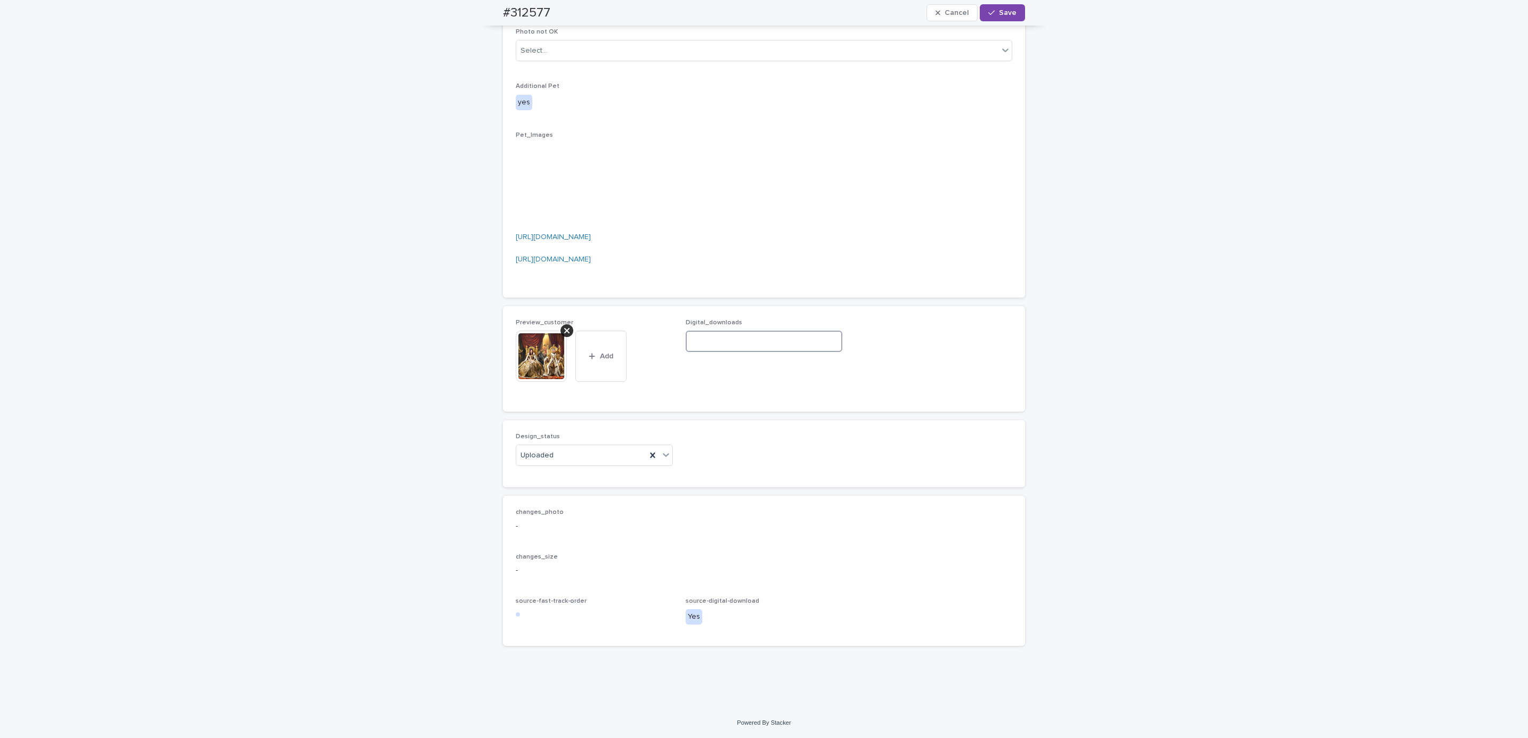
paste input "**********"
type input "**********"
click at [1014, 11] on button "Save" at bounding box center [1002, 12] width 45 height 17
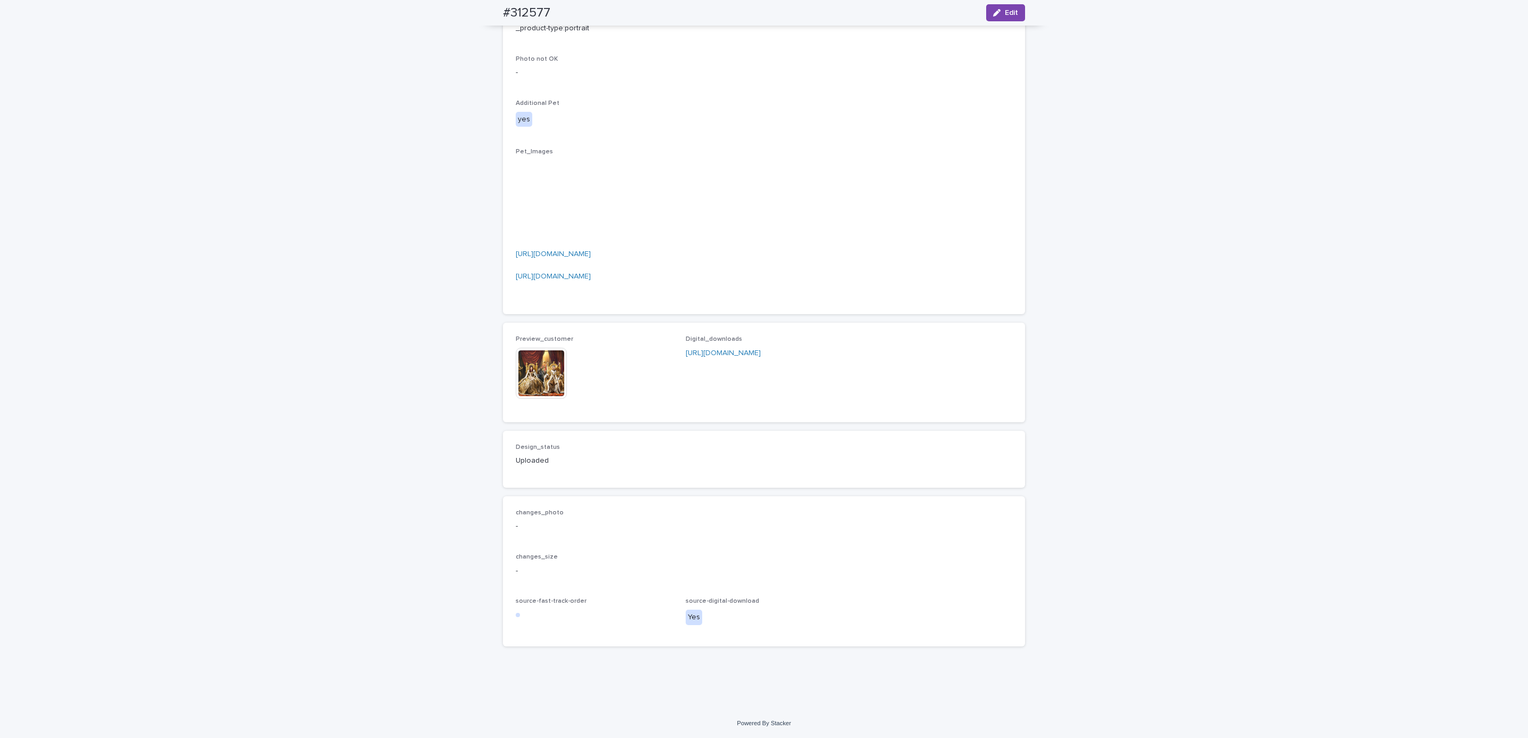
click at [360, 184] on div "Loading... Saving… Loading... Saving… #312577 Edit #312577 Edit Sorry, there wa…" at bounding box center [764, 113] width 1528 height 1190
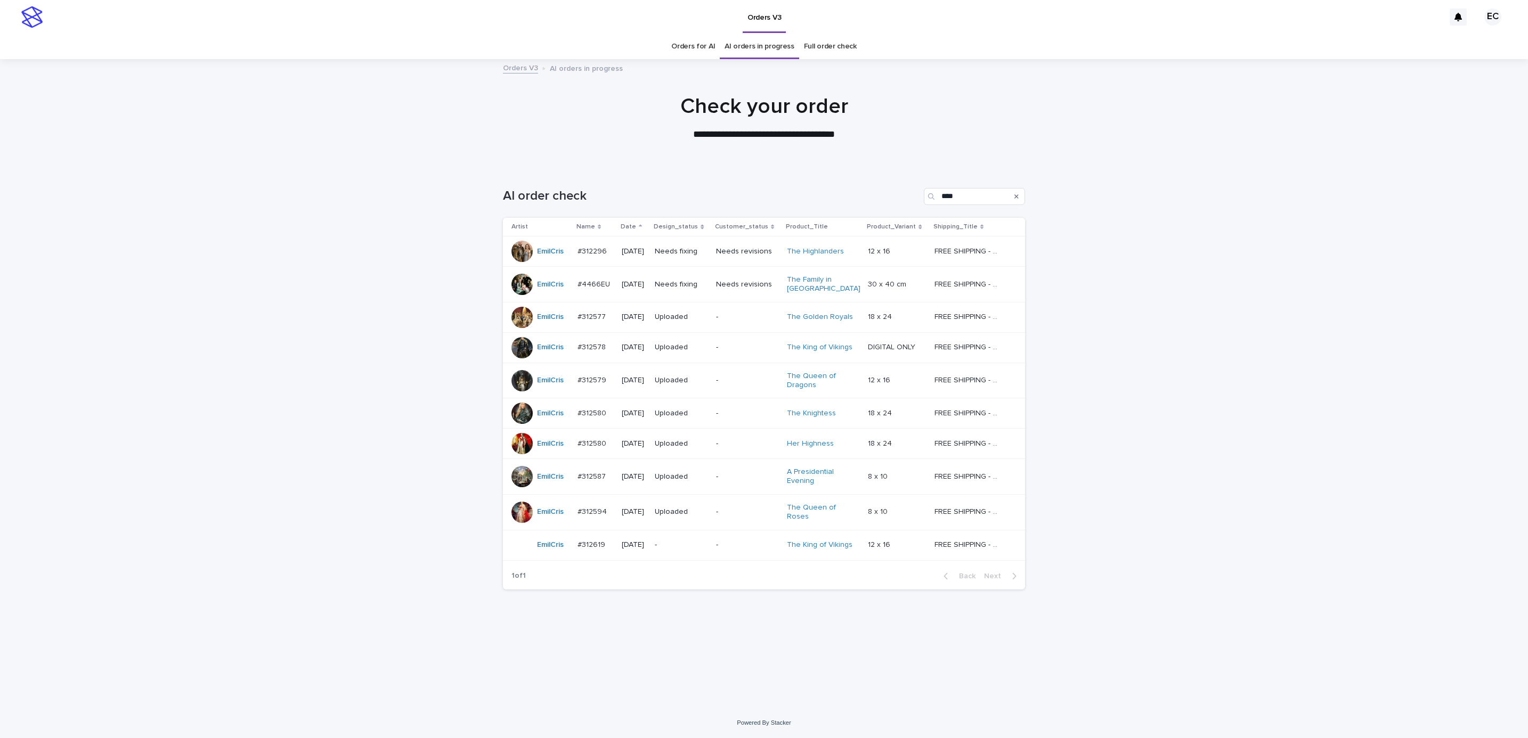
click at [731, 539] on div "-" at bounding box center [747, 545] width 62 height 18
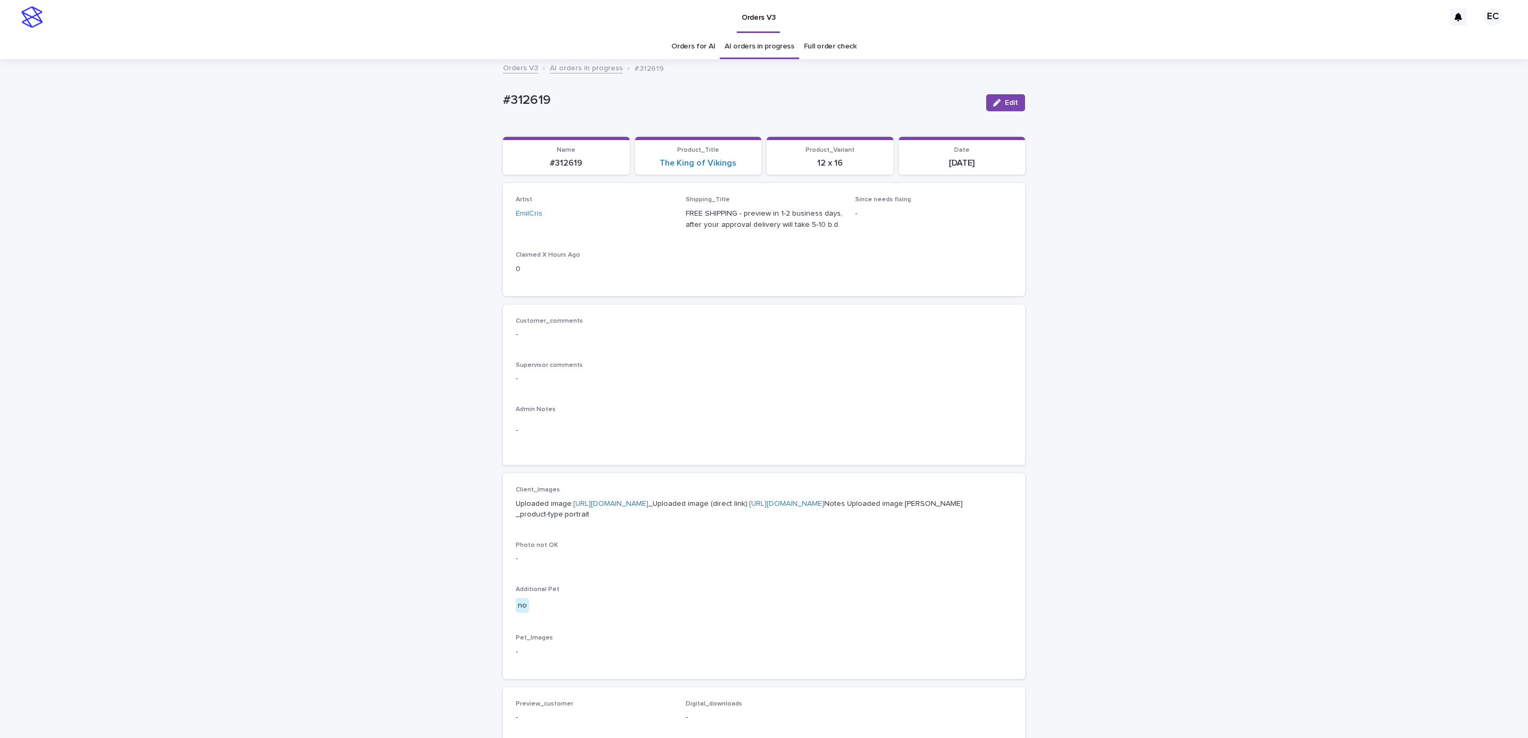
click at [644, 505] on link "[URL][DOMAIN_NAME]" at bounding box center [610, 503] width 75 height 7
click at [498, 98] on div "Loading... Saving… Loading... Saving… #312619 Edit #312619 Edit Sorry, there wa…" at bounding box center [764, 532] width 533 height 944
click at [555, 104] on p "#312619" at bounding box center [740, 100] width 475 height 15
copy p "#312619"
click at [1097, 341] on div "Loading... Saving… Loading... Saving… #312619 Edit #312619 Edit Sorry, there wa…" at bounding box center [764, 545] width 1528 height 971
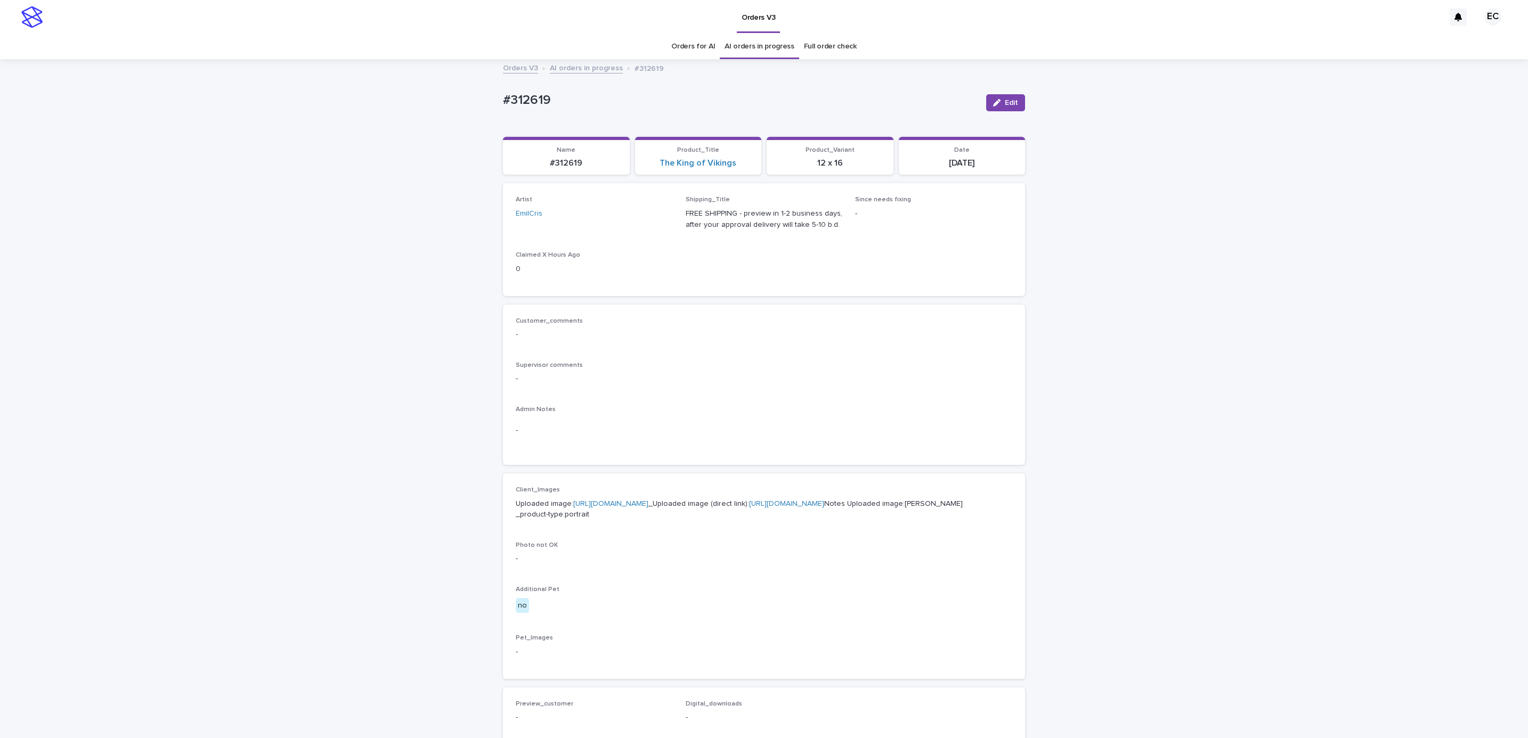
click at [140, 85] on div "Loading... Saving… Loading... Saving… #312619 Edit #312619 Edit Sorry, there wa…" at bounding box center [764, 545] width 1528 height 971
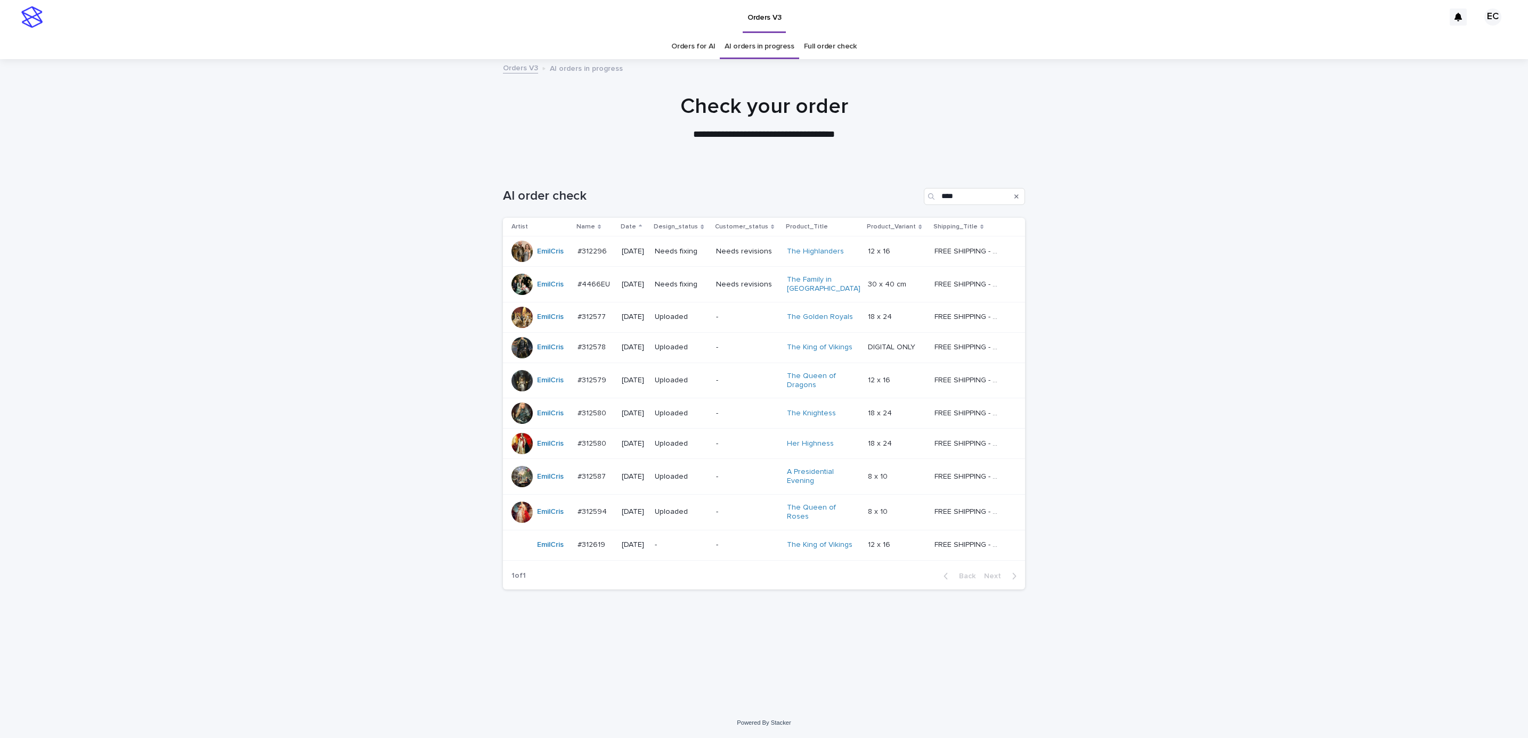
click at [1344, 255] on div "Loading... Saving… Loading... Saving… AI order check **** Artist Name Date Desi…" at bounding box center [764, 437] width 1528 height 541
